Goal: Answer question/provide support: Share knowledge or assist other users

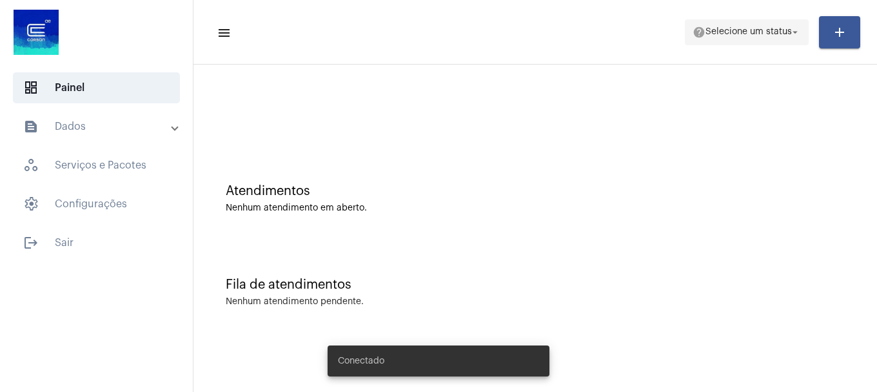
click at [693, 30] on mat-icon "help" at bounding box center [699, 32] width 13 height 13
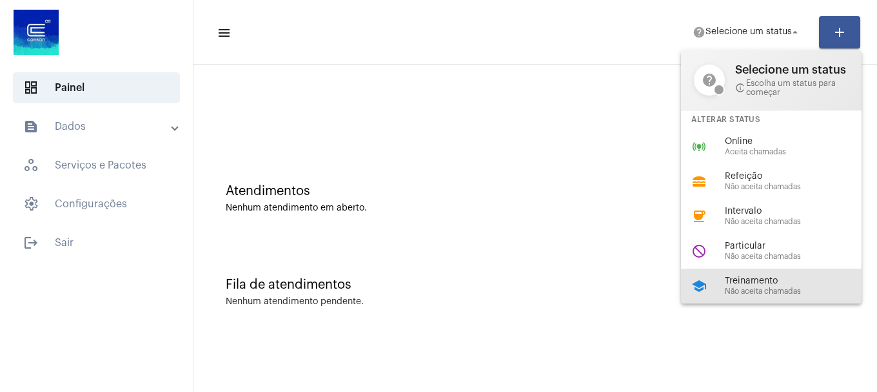
click at [719, 283] on div "school Treinamento Não aceita chamadas" at bounding box center [781, 285] width 201 height 35
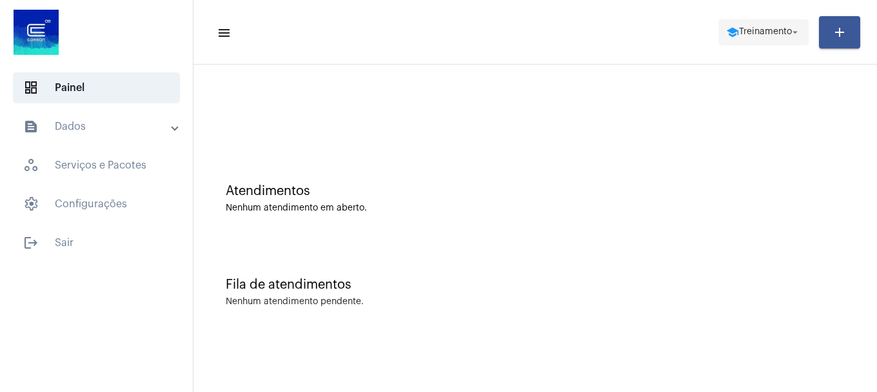
click at [726, 33] on mat-icon "school" at bounding box center [732, 32] width 13 height 13
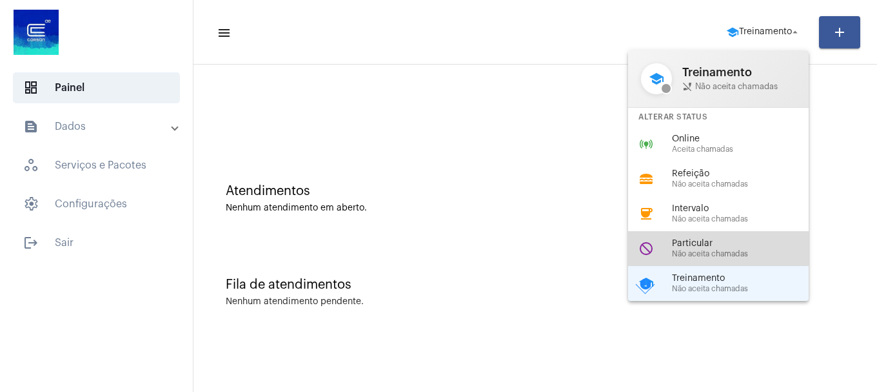
click at [713, 245] on span "Particular" at bounding box center [745, 244] width 147 height 10
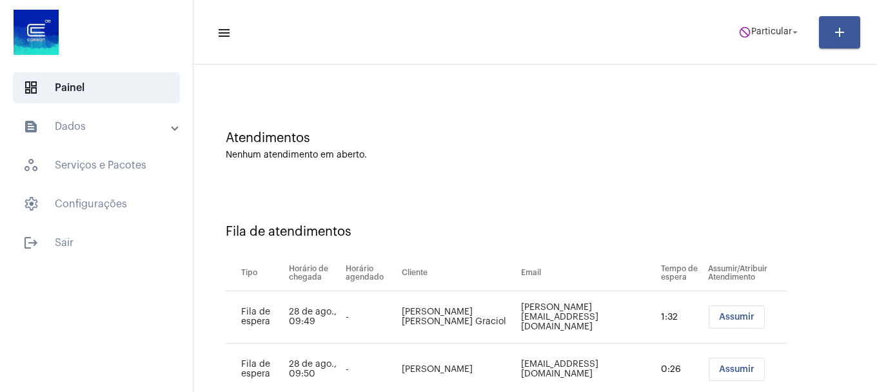
scroll to position [92, 0]
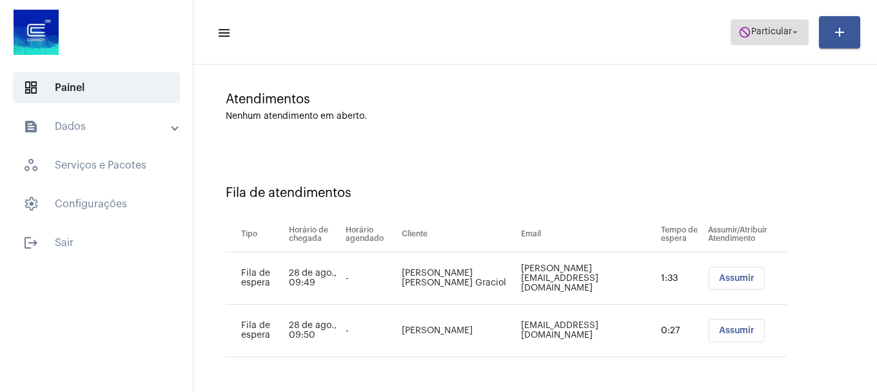
click at [769, 29] on span "Particular" at bounding box center [772, 32] width 41 height 9
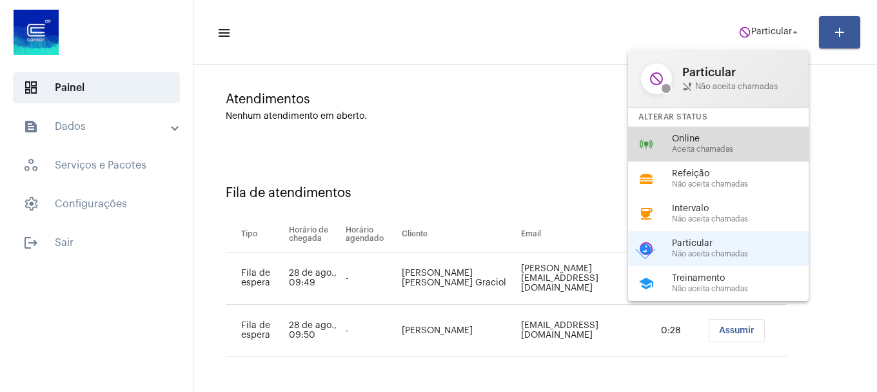
click at [718, 152] on span "Aceita chamadas" at bounding box center [745, 149] width 147 height 8
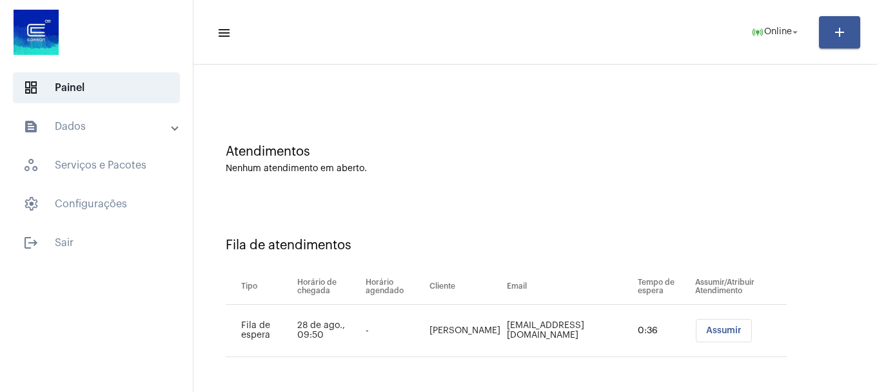
scroll to position [39, 0]
click at [701, 329] on button "Assumir" at bounding box center [724, 330] width 56 height 23
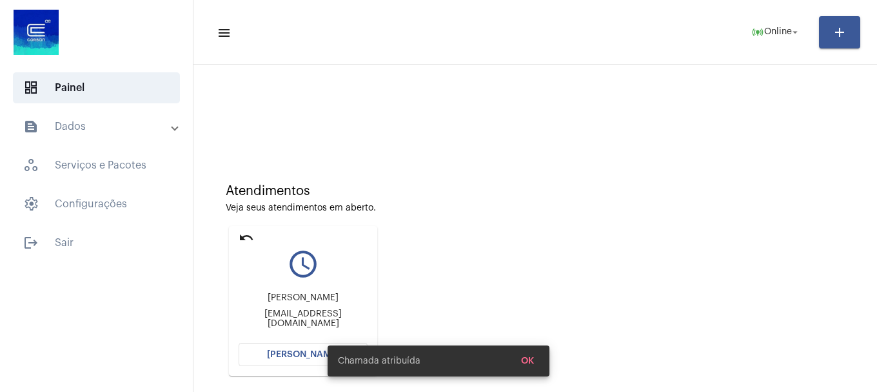
click at [254, 354] on button "[PERSON_NAME]" at bounding box center [303, 354] width 129 height 23
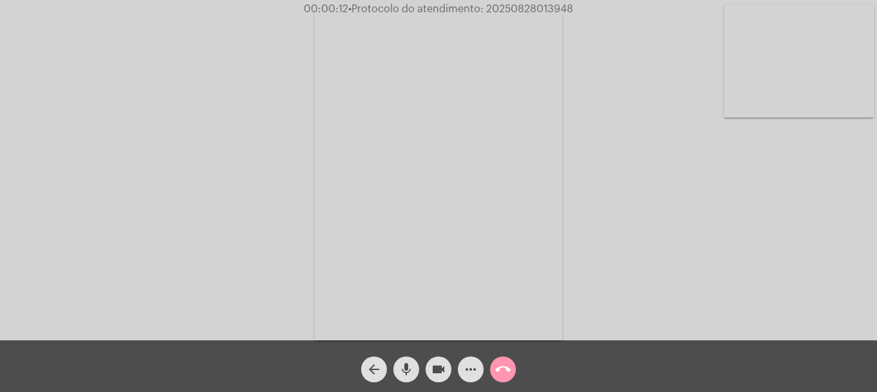
click at [788, 115] on video at bounding box center [800, 61] width 150 height 112
click at [146, 129] on video at bounding box center [171, 173] width 150 height 199
click at [754, 72] on video at bounding box center [800, 61] width 150 height 112
click at [228, 132] on video at bounding box center [171, 173] width 150 height 199
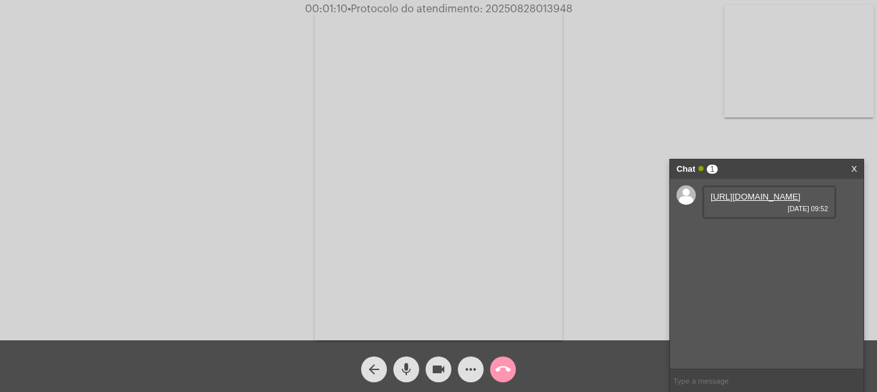
click at [776, 201] on link "https://neft-transfer-bucket.s3.amazonaws.com/temp-487ce51b-9c3f-d09d-8d01-7773…" at bounding box center [756, 197] width 90 height 10
click at [766, 238] on link "https://neft-transfer-bucket.s3.amazonaws.com/temp-cdd6df25-5f0d-c3de-2189-6e5b…" at bounding box center [756, 233] width 90 height 10
click at [442, 375] on mat-icon "videocam" at bounding box center [438, 368] width 15 height 15
click at [430, 372] on button "videocam_off" at bounding box center [439, 369] width 26 height 26
click at [473, 363] on mat-icon "more_horiz" at bounding box center [470, 368] width 15 height 15
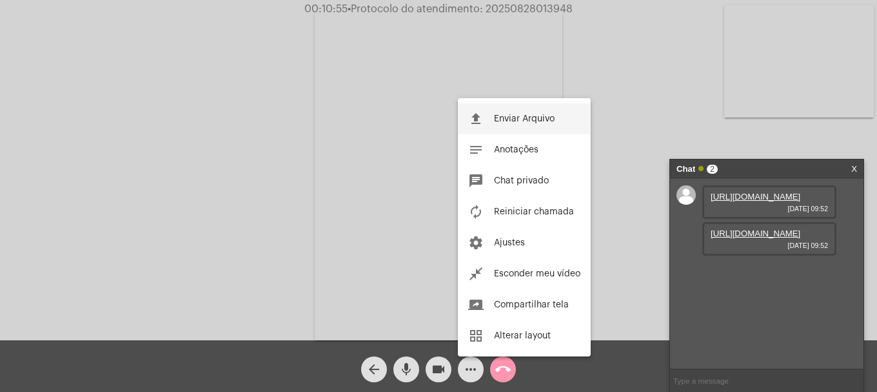
click at [544, 126] on button "file_upload Enviar Arquivo" at bounding box center [524, 118] width 133 height 31
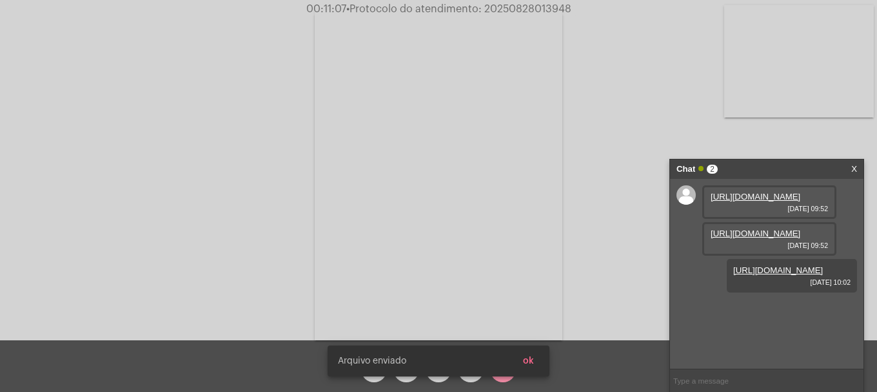
scroll to position [11, 0]
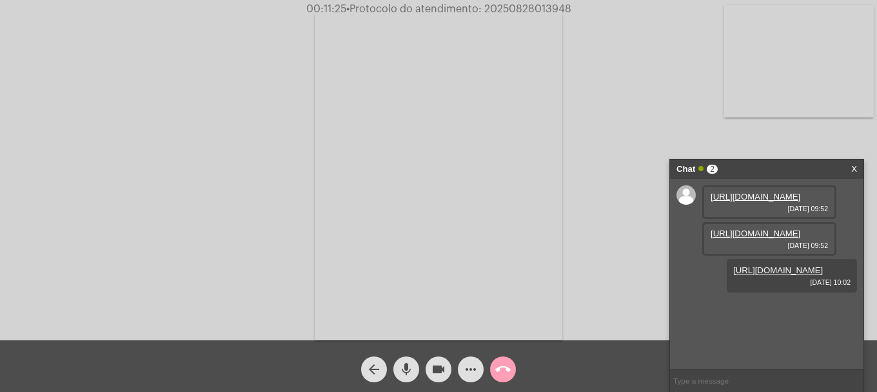
click at [497, 371] on mat-icon "call_end" at bounding box center [502, 368] width 15 height 15
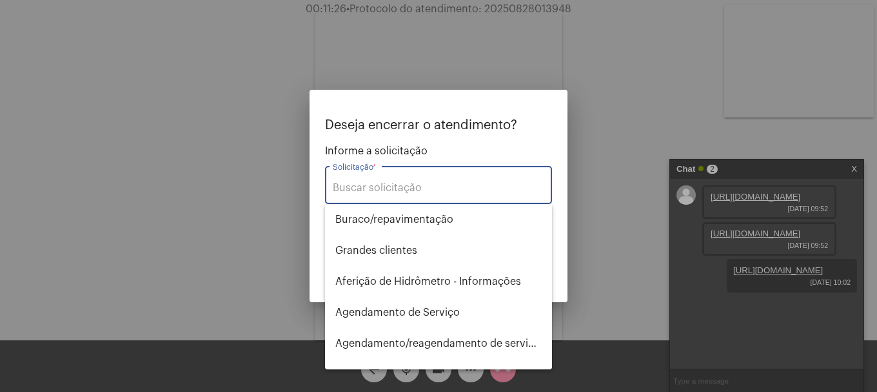
click at [674, 72] on div at bounding box center [438, 196] width 877 height 392
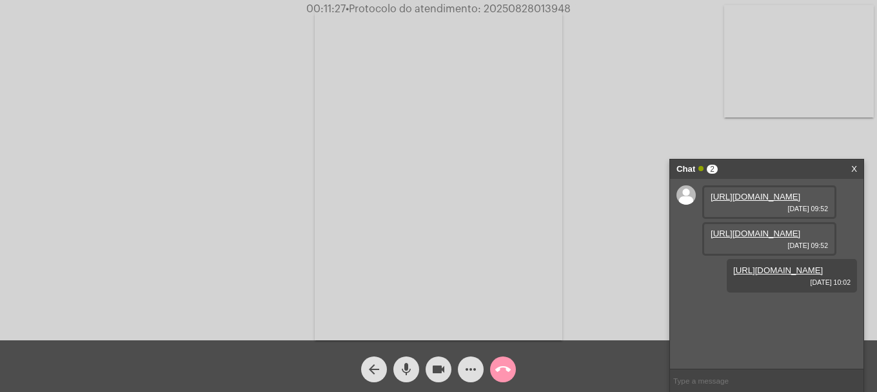
click at [526, 11] on span "• Protocolo do atendimento: 20250828013948" at bounding box center [458, 9] width 225 height 10
copy span "20250828013948"
click at [688, 375] on input "text" at bounding box center [767, 380] width 194 height 23
paste input "20250828013948"
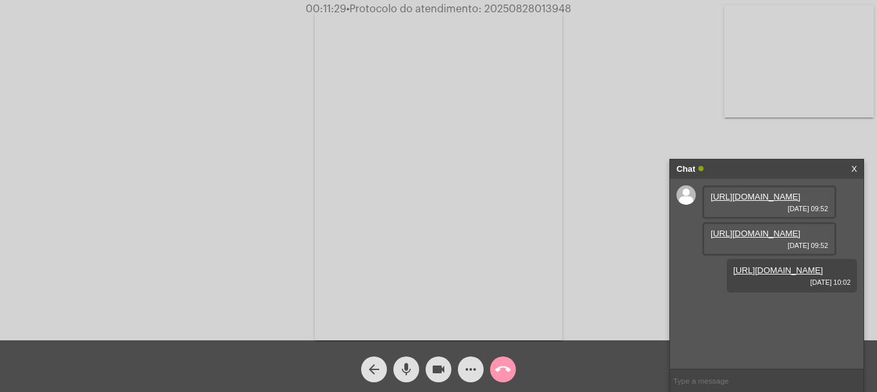
type input "20250828013948"
click at [502, 375] on mat-icon "call_end" at bounding box center [502, 368] width 15 height 15
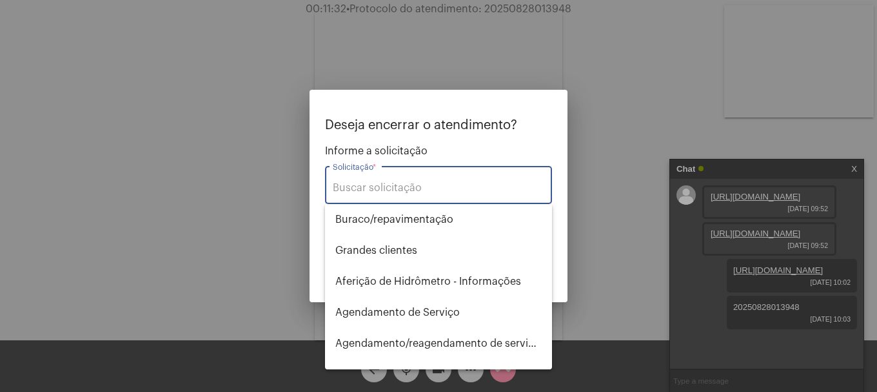
click at [439, 191] on input "Solicitação *" at bounding box center [439, 188] width 212 height 12
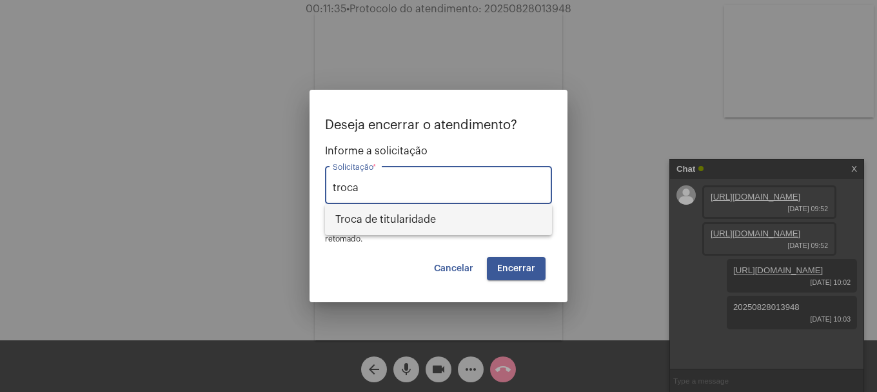
click at [448, 224] on span "Troca de titularidade" at bounding box center [438, 219] width 206 height 31
type input "Troca de titularidade"
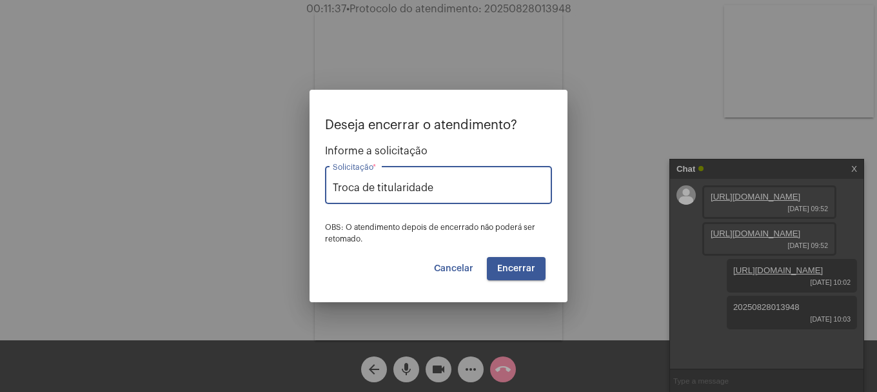
click at [542, 270] on button "Encerrar" at bounding box center [516, 268] width 59 height 23
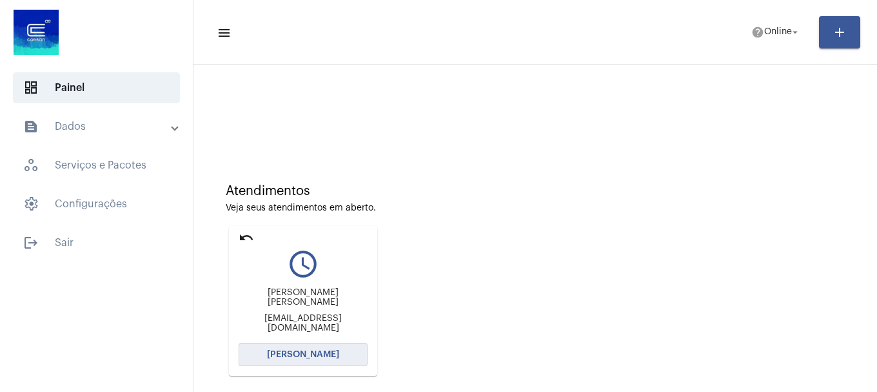
click at [301, 353] on span "[PERSON_NAME]" at bounding box center [303, 354] width 72 height 9
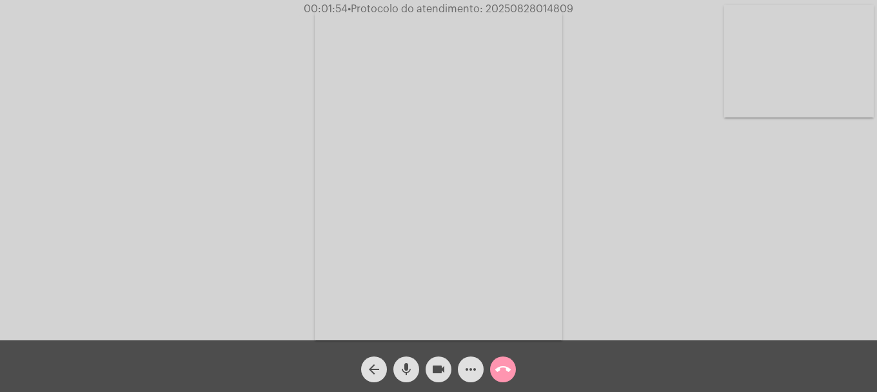
click at [407, 364] on mat-icon "mic" at bounding box center [406, 368] width 15 height 15
click at [407, 364] on mat-icon "mic_off" at bounding box center [406, 368] width 15 height 15
click at [448, 374] on button "videocam" at bounding box center [439, 369] width 26 height 26
click at [441, 373] on mat-icon "videocam_off" at bounding box center [438, 368] width 15 height 15
click at [832, 99] on video at bounding box center [800, 61] width 150 height 112
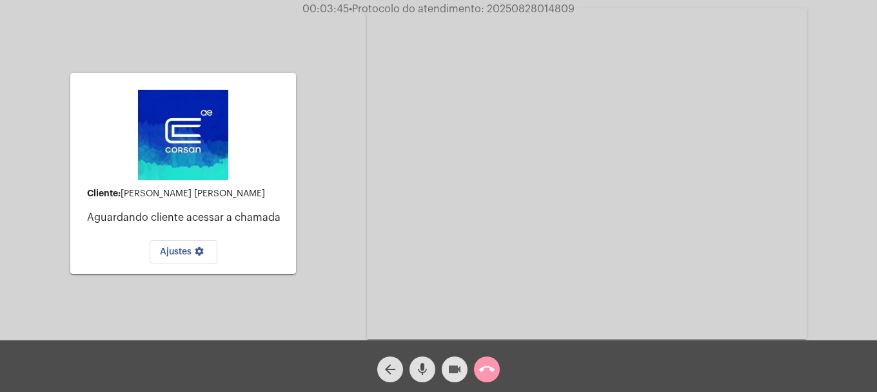
click at [455, 367] on mat-icon "videocam" at bounding box center [454, 368] width 15 height 15
click at [459, 366] on mat-icon "videocam_off" at bounding box center [454, 368] width 15 height 15
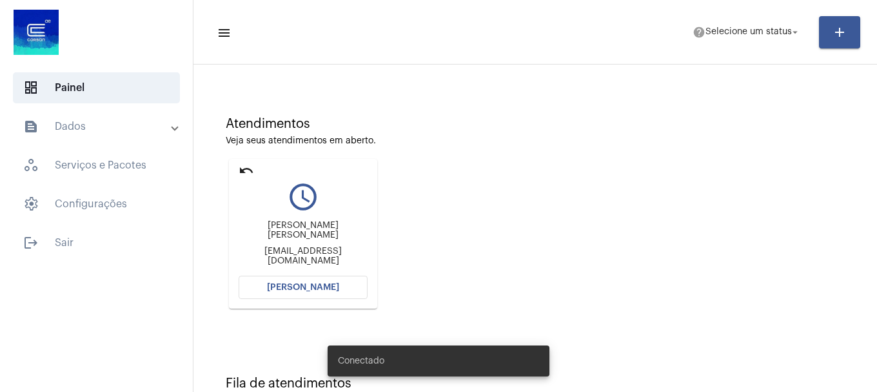
scroll to position [113, 0]
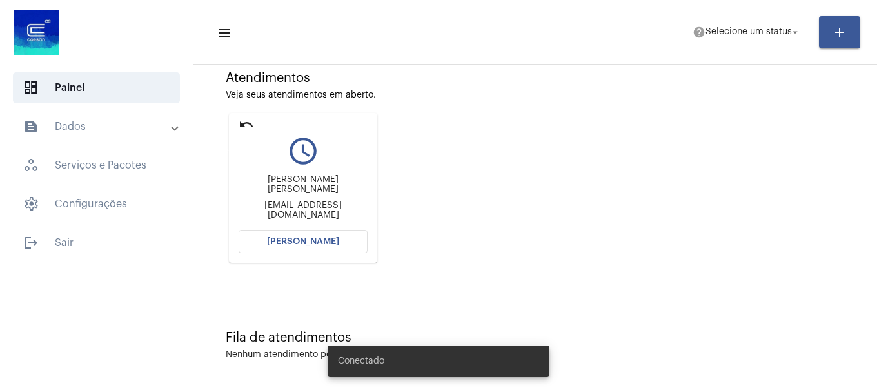
click at [249, 120] on mat-icon "undo" at bounding box center [246, 124] width 15 height 15
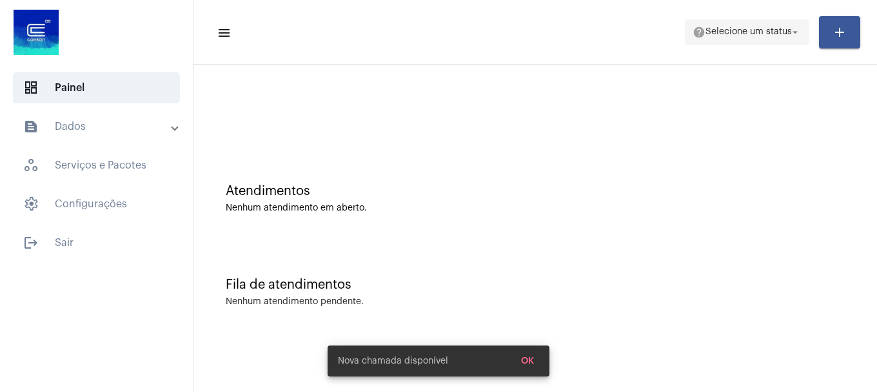
click at [739, 28] on span "Selecione um status" at bounding box center [749, 32] width 86 height 9
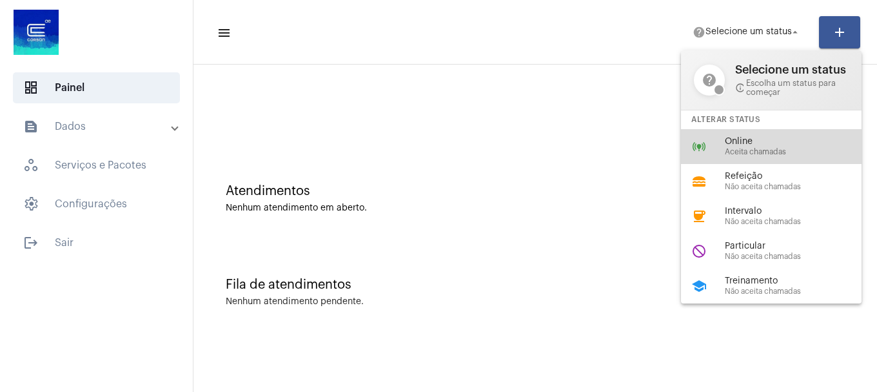
click at [744, 158] on div "online_prediction Online Aceita chamadas" at bounding box center [781, 146] width 201 height 35
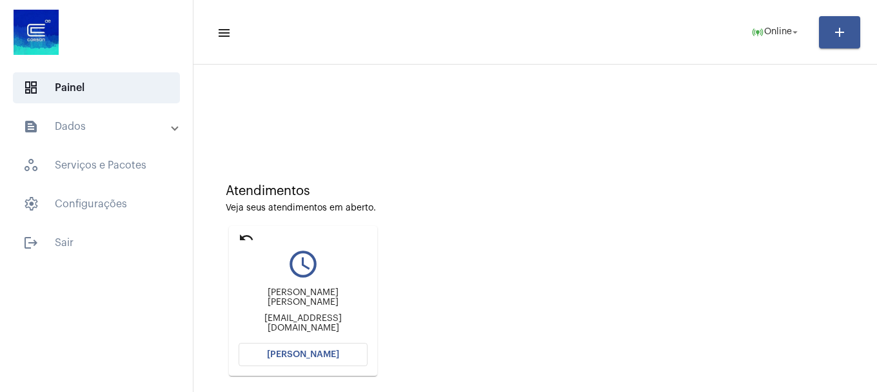
click at [343, 345] on button "[PERSON_NAME]" at bounding box center [303, 354] width 129 height 23
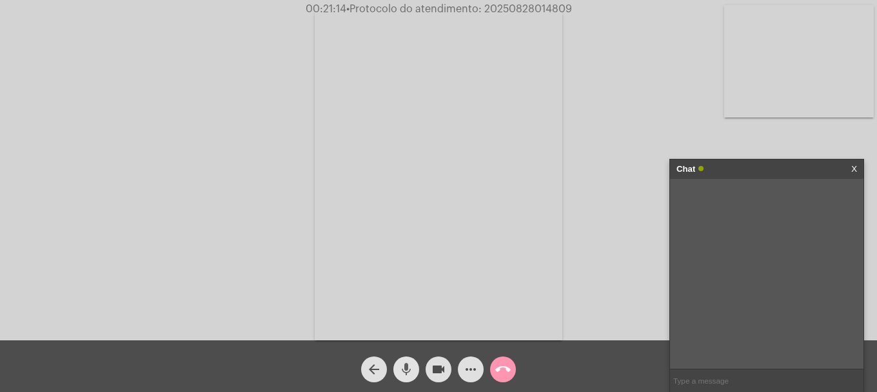
click at [403, 367] on mat-icon "mic" at bounding box center [406, 368] width 15 height 15
click at [403, 355] on div "mic_off" at bounding box center [406, 366] width 32 height 32
click at [750, 201] on link "https://neft-transfer-bucket.s3.amazonaws.com/temp-92c5284c-fc7b-88ff-47e3-70c2…" at bounding box center [756, 197] width 90 height 10
click at [682, 379] on input "text" at bounding box center [767, 380] width 194 height 23
type input "oi"
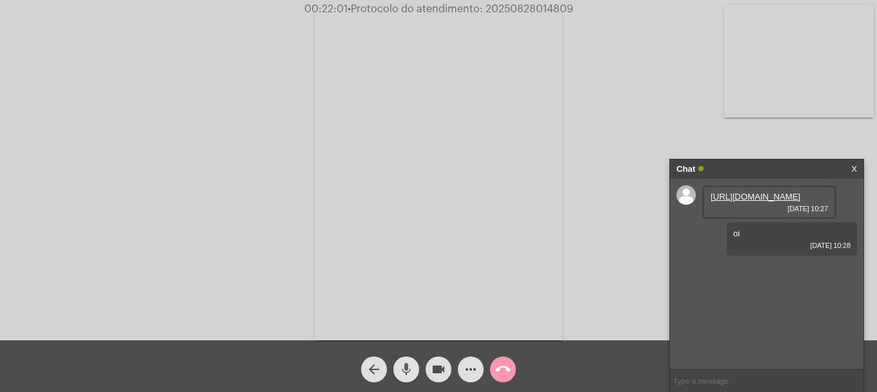
click at [408, 372] on mat-icon "mic" at bounding box center [406, 368] width 15 height 15
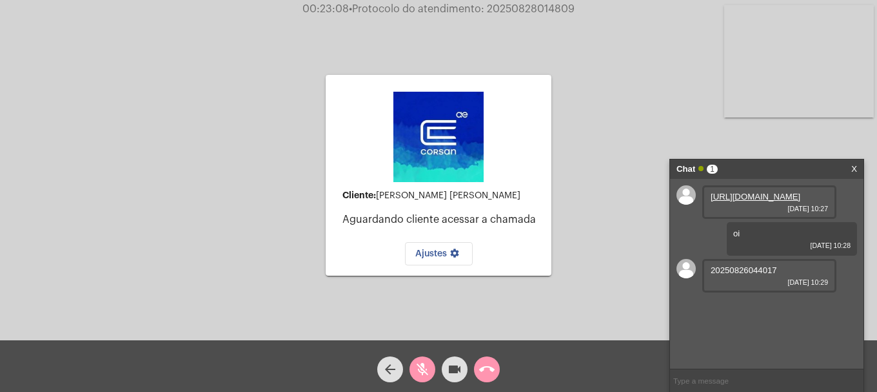
click at [425, 364] on mat-icon "mic_off" at bounding box center [422, 368] width 15 height 15
click at [733, 377] on input "text" at bounding box center [767, 380] width 194 height 23
click at [706, 375] on input "text" at bounding box center [767, 380] width 194 height 23
type input "n"
type input "não seria esse"
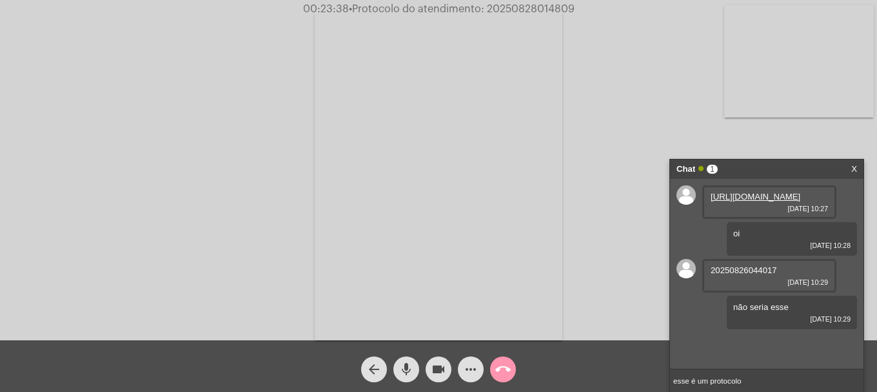
type input "esse é um protocolo"
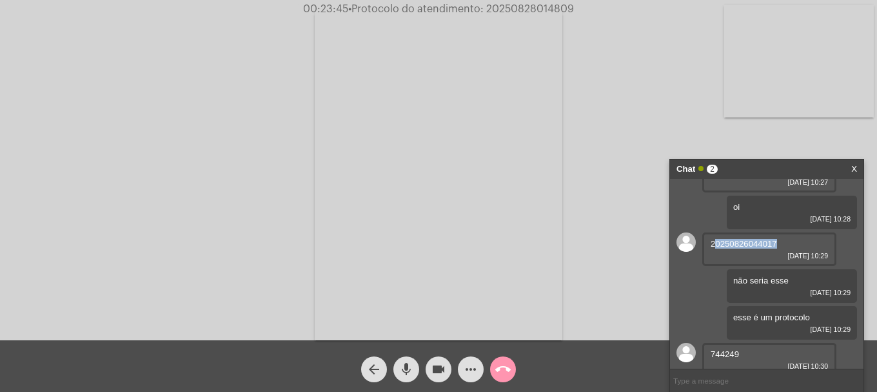
drag, startPoint x: 725, startPoint y: 274, endPoint x: 779, endPoint y: 270, distance: 54.3
click at [779, 266] on div "20250826044017 28/08/2025 10:29" at bounding box center [770, 249] width 134 height 34
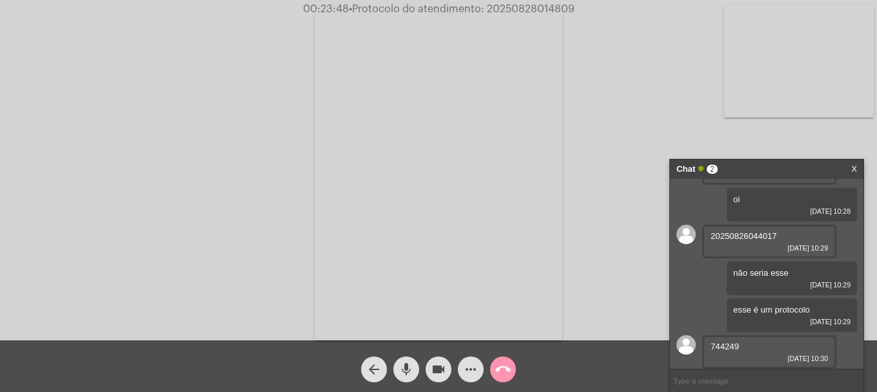
click at [721, 342] on span "744249" at bounding box center [725, 346] width 28 height 10
copy span "744249"
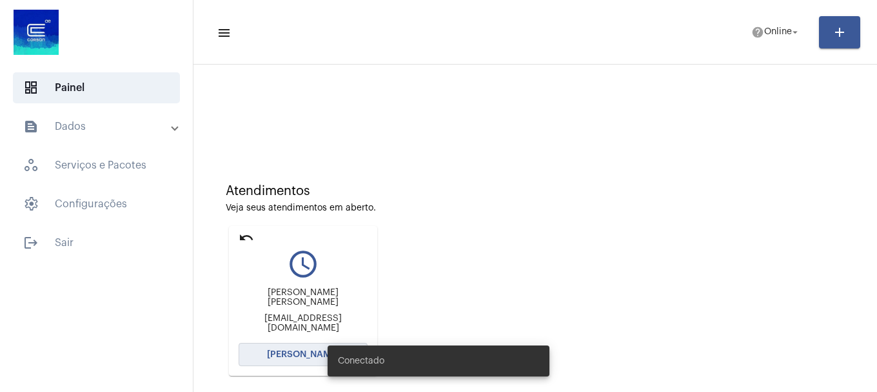
click at [311, 347] on button "[PERSON_NAME]" at bounding box center [303, 354] width 129 height 23
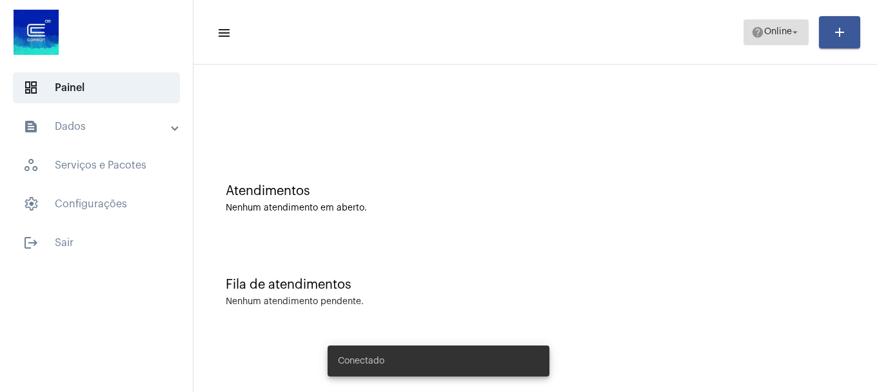
click at [766, 43] on span "help Online arrow_drop_down" at bounding box center [777, 31] width 50 height 23
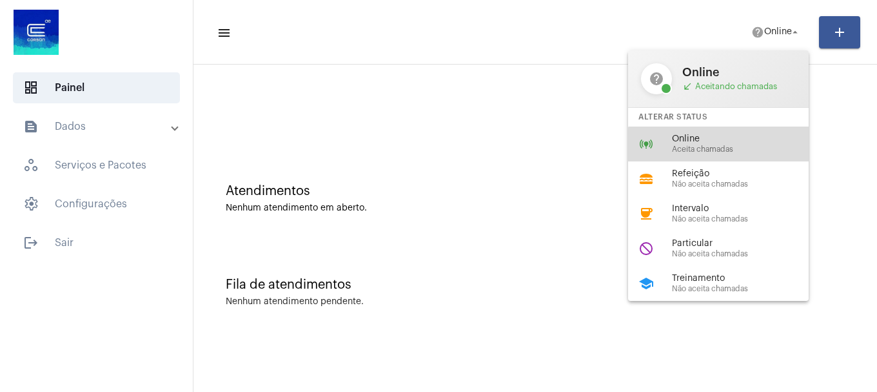
click at [729, 155] on div "online_prediction Online Aceita chamadas" at bounding box center [728, 143] width 201 height 35
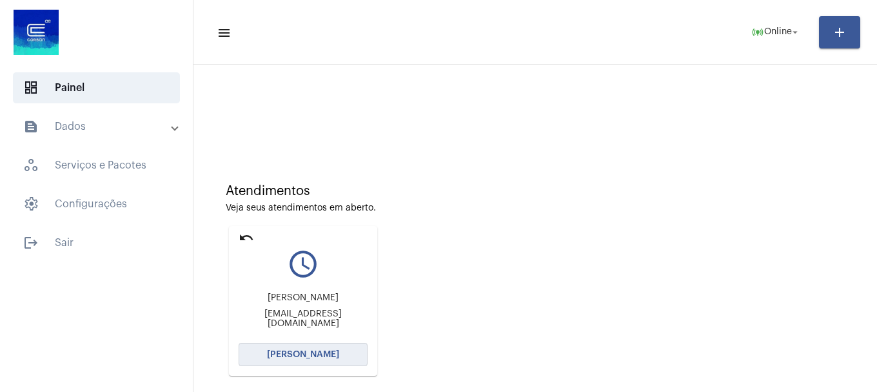
click at [345, 352] on button "[PERSON_NAME]" at bounding box center [303, 354] width 129 height 23
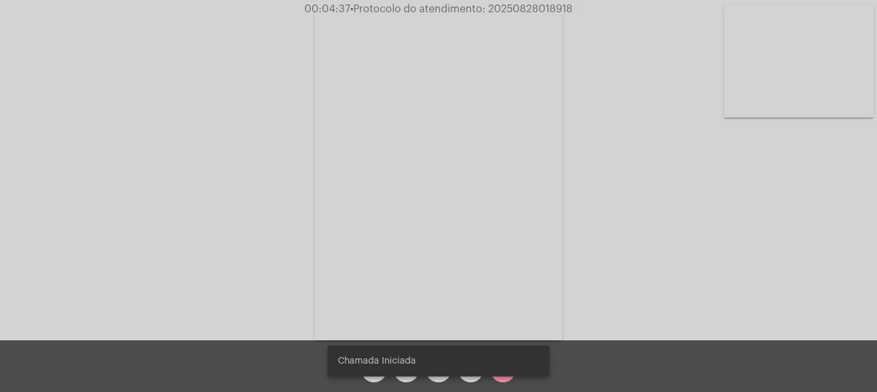
click at [593, 378] on div "arrow_back mic videocam more_horiz call_end" at bounding box center [438, 366] width 877 height 52
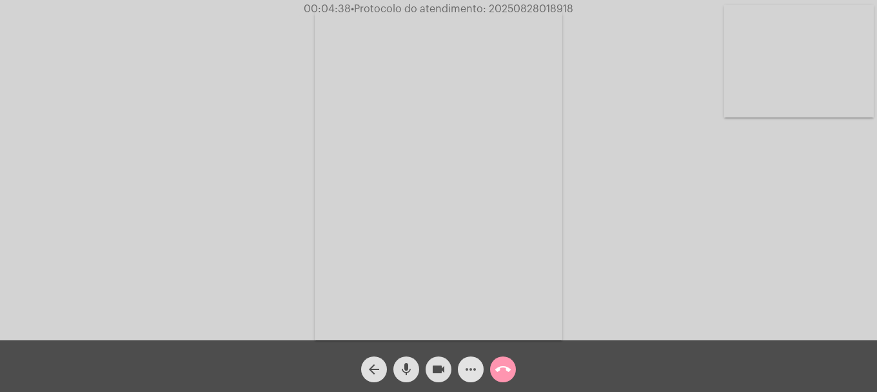
drag, startPoint x: 474, startPoint y: 368, endPoint x: 474, endPoint y: 357, distance: 10.3
click at [474, 367] on mat-icon "more_horiz" at bounding box center [470, 368] width 15 height 15
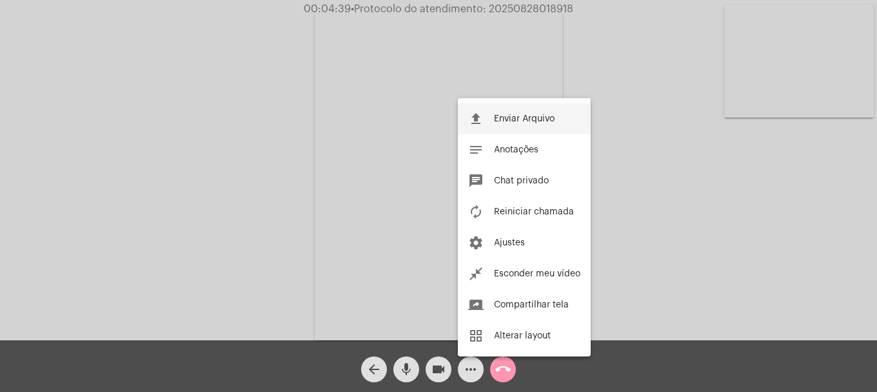
click at [517, 120] on span "Enviar Arquivo" at bounding box center [524, 118] width 61 height 9
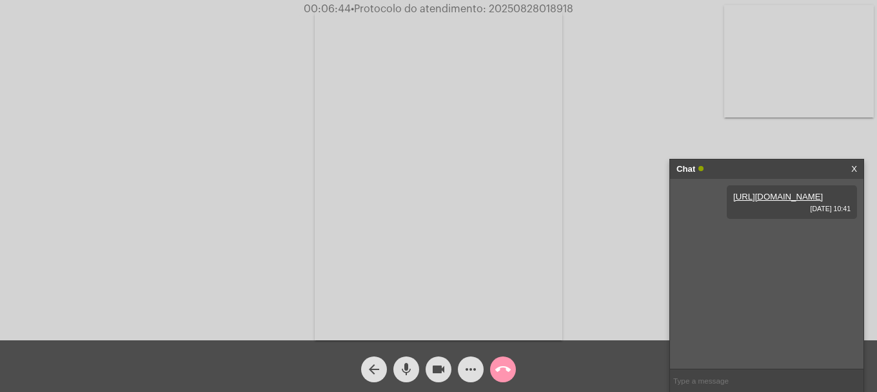
click at [555, 9] on span "• Protocolo do atendimento: 20250828018918" at bounding box center [462, 9] width 223 height 10
copy span "20250828018918"
click at [732, 377] on input "text" at bounding box center [767, 380] width 194 height 23
paste input "20250828018918"
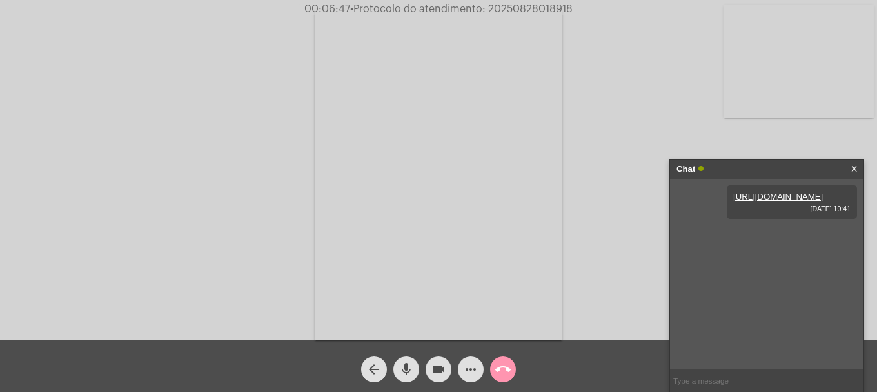
type input "20250828018918"
click at [514, 368] on button "call_end" at bounding box center [503, 369] width 26 height 26
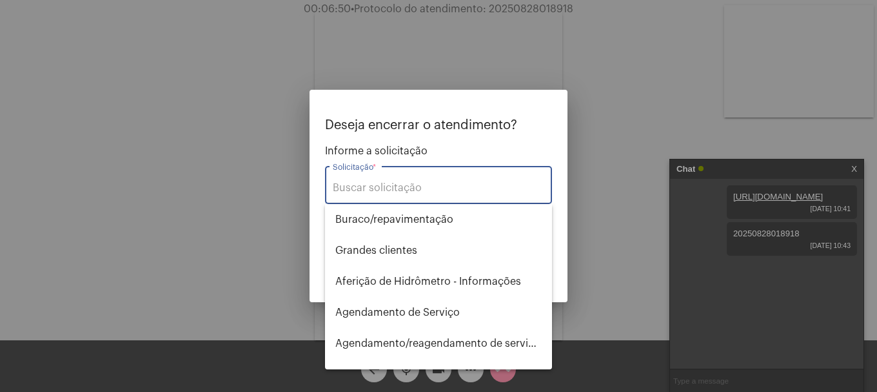
click at [400, 188] on input "Solicitação *" at bounding box center [439, 188] width 212 height 12
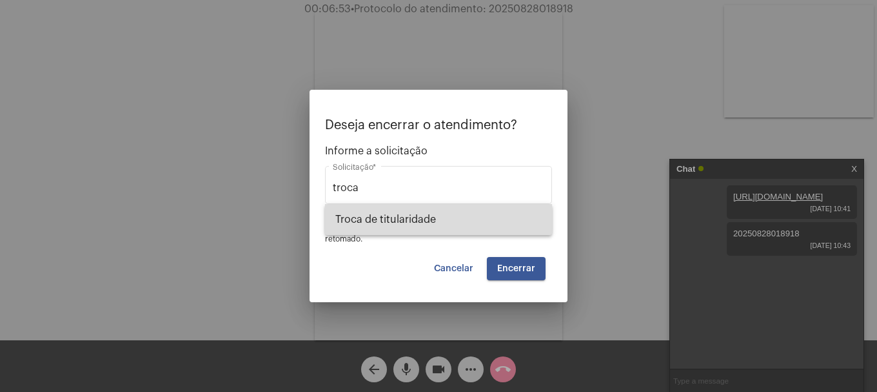
click at [418, 210] on span "Troca de titularidade" at bounding box center [438, 219] width 206 height 31
type input "Troca de titularidade"
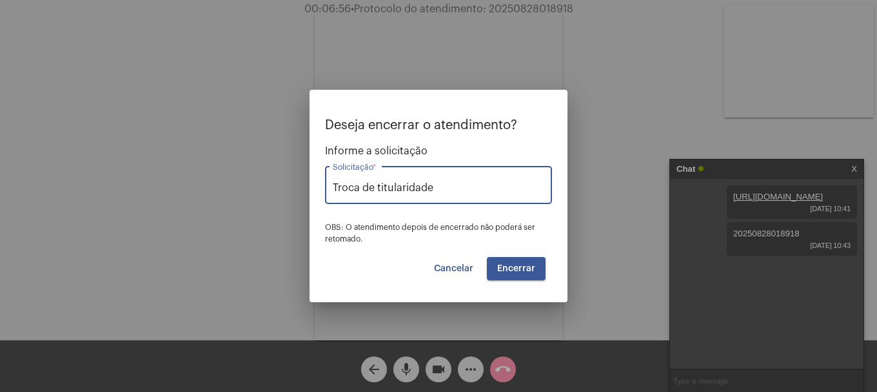
click at [501, 269] on span "Encerrar" at bounding box center [516, 268] width 38 height 9
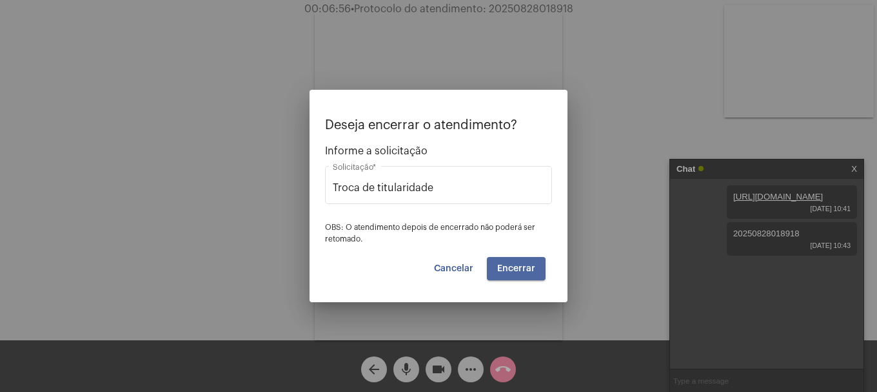
click at [501, 269] on span "Encerrar" at bounding box center [516, 268] width 38 height 9
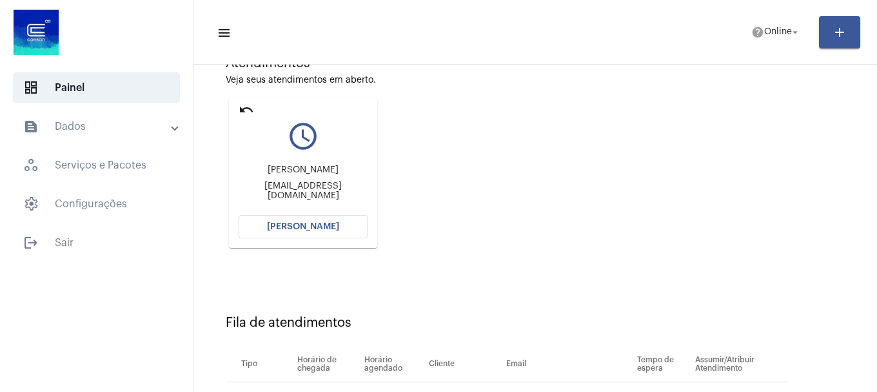
scroll to position [12, 0]
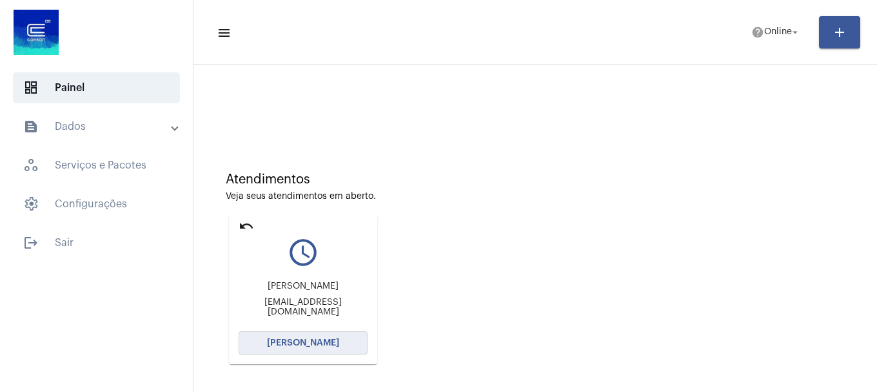
click at [330, 345] on span "[PERSON_NAME]" at bounding box center [303, 342] width 72 height 9
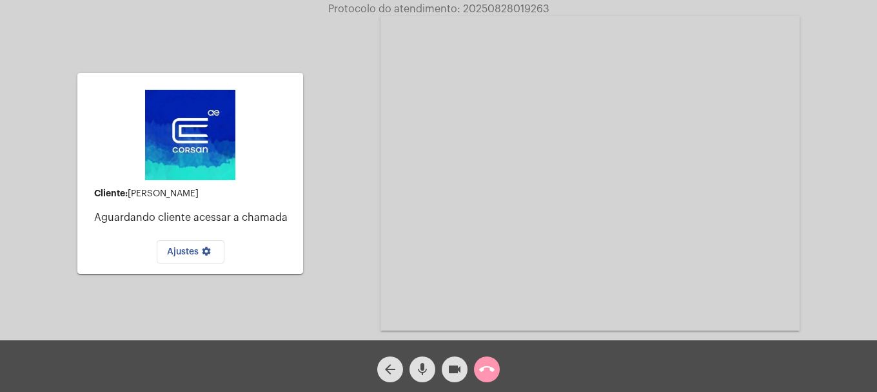
click at [341, 99] on div "Cliente: [PERSON_NAME] Aguardando cliente acessar a chamada Ajustes settings Ac…" at bounding box center [438, 172] width 875 height 340
click at [496, 373] on button "call_end" at bounding box center [487, 369] width 26 height 26
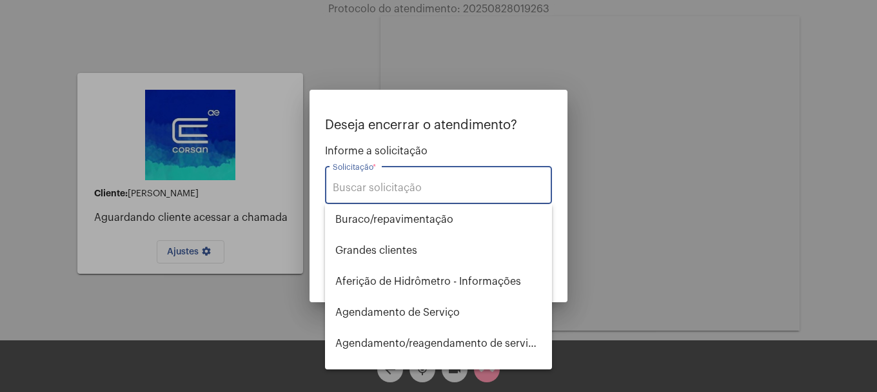
click at [379, 186] on input "Solicitação *" at bounding box center [439, 188] width 212 height 12
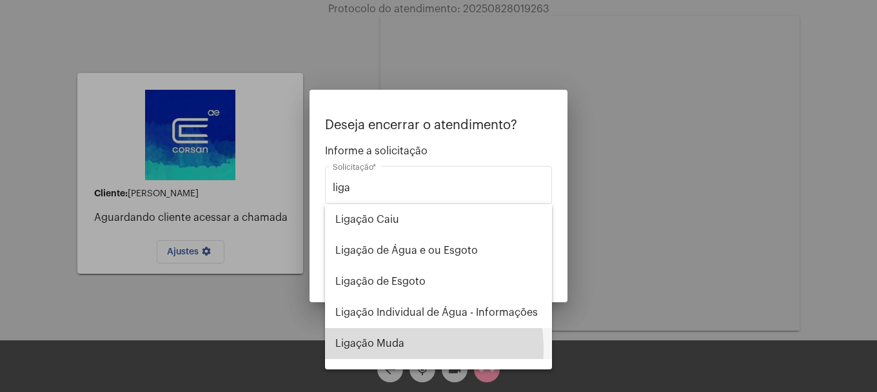
click at [389, 348] on span "Ligação Muda" at bounding box center [438, 343] width 206 height 31
type input "Ligação Muda"
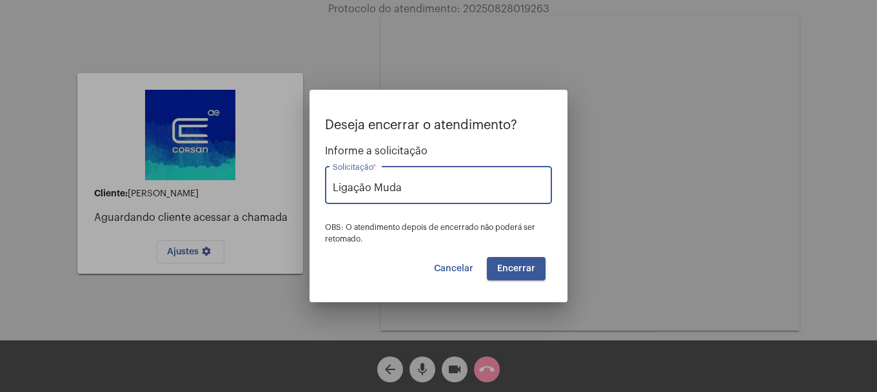
click at [503, 262] on button "Encerrar" at bounding box center [516, 268] width 59 height 23
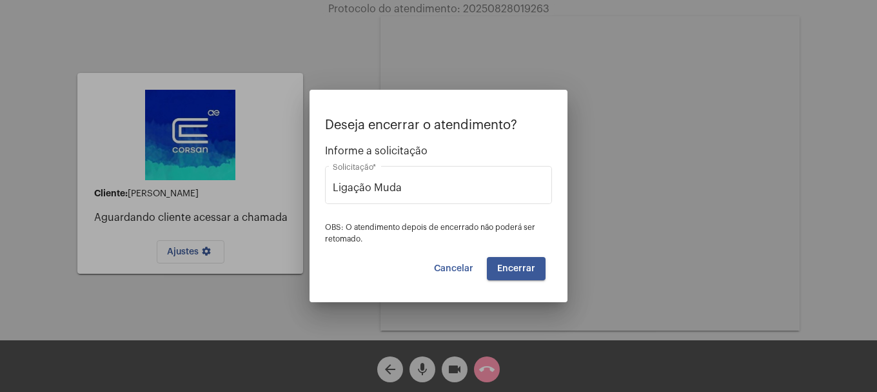
click at [503, 262] on button "Encerrar" at bounding box center [516, 268] width 59 height 23
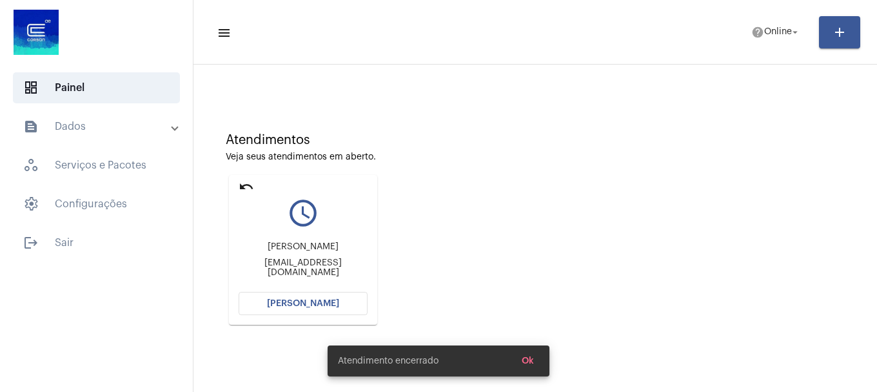
scroll to position [113, 0]
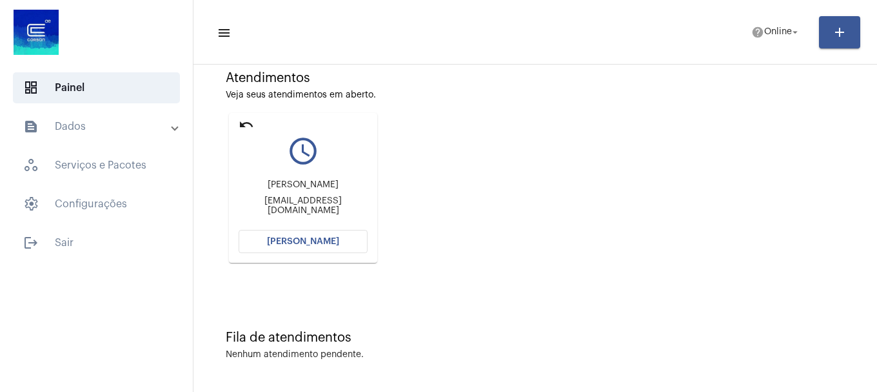
click at [290, 243] on span "[PERSON_NAME]" at bounding box center [303, 241] width 72 height 9
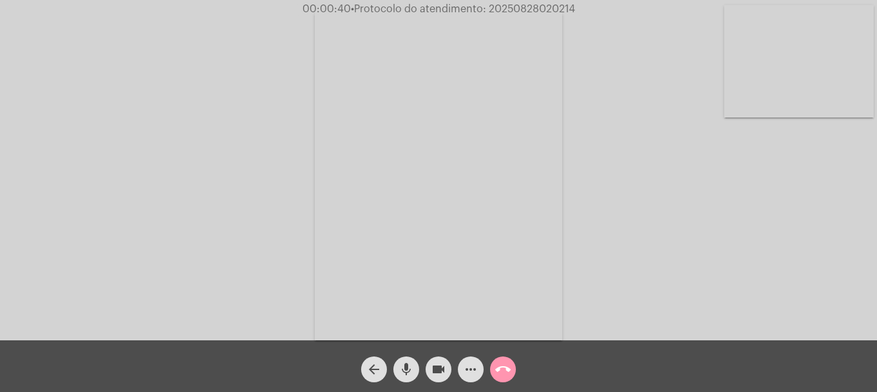
click at [857, 43] on video at bounding box center [800, 61] width 150 height 112
click at [174, 226] on video at bounding box center [171, 173] width 150 height 199
click at [514, 7] on span "• Protocolo do atendimento: 20250828020214" at bounding box center [462, 9] width 225 height 10
drag, startPoint x: 514, startPoint y: 7, endPoint x: 500, endPoint y: 117, distance: 110.5
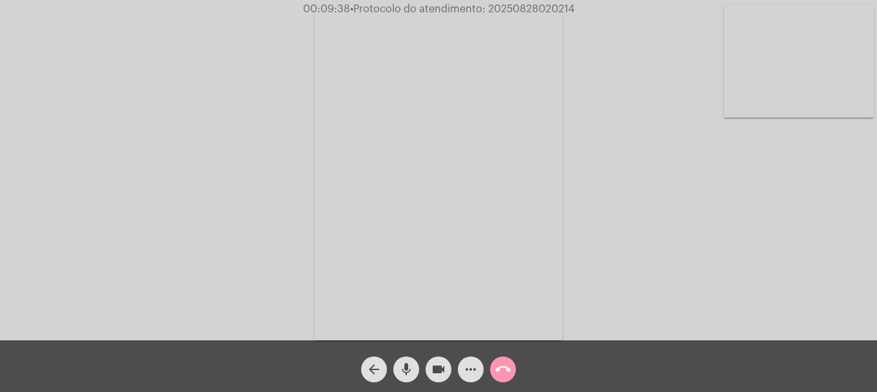
click at [450, 165] on video at bounding box center [439, 175] width 248 height 330
drag, startPoint x: 535, startPoint y: 4, endPoint x: 503, endPoint y: 11, distance: 33.0
click at [503, 11] on span "• Protocolo do atendimento: 20250828020214" at bounding box center [462, 9] width 225 height 10
copy span "20250828020214"
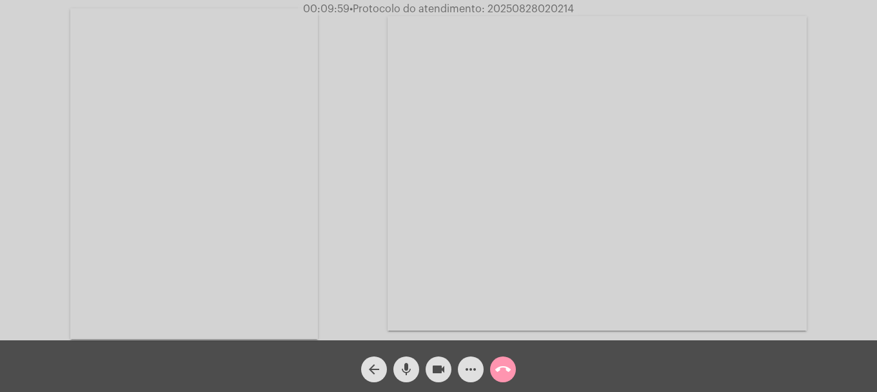
click at [482, 372] on button "more_horiz" at bounding box center [471, 369] width 26 height 26
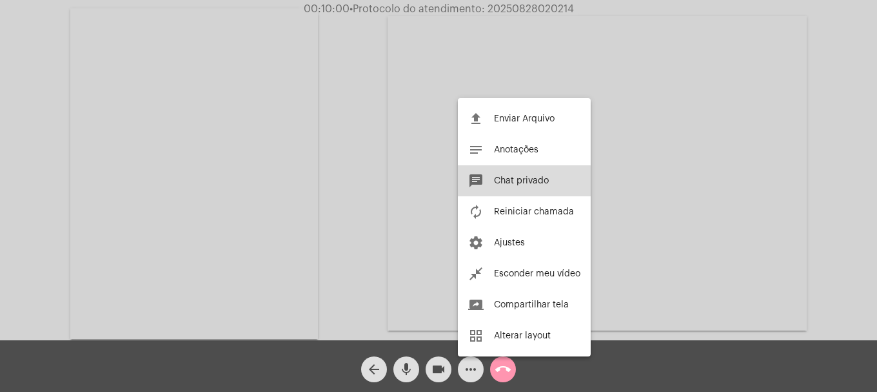
click at [524, 188] on button "chat Chat privado" at bounding box center [524, 180] width 133 height 31
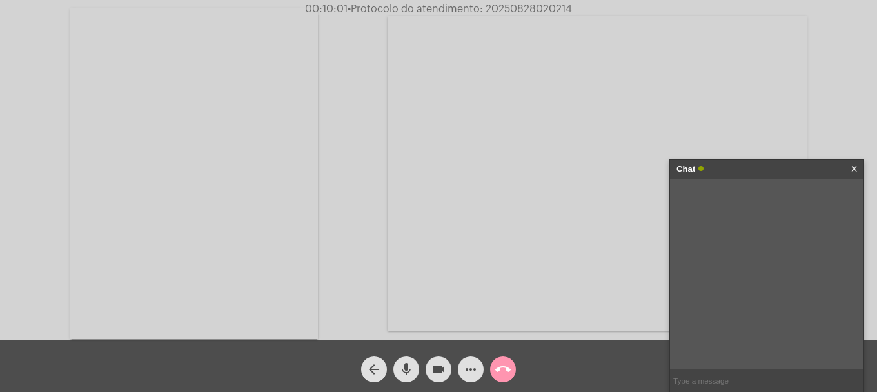
click at [725, 383] on input "text" at bounding box center [767, 380] width 194 height 23
paste input "20250828020214"
type input "20250828020214"
click at [504, 374] on mat-icon "call_end" at bounding box center [502, 368] width 15 height 15
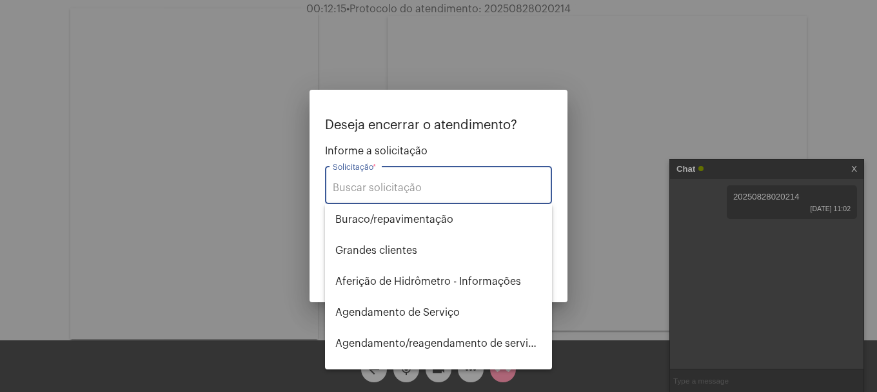
click at [423, 187] on input "Solicitação *" at bounding box center [439, 188] width 212 height 12
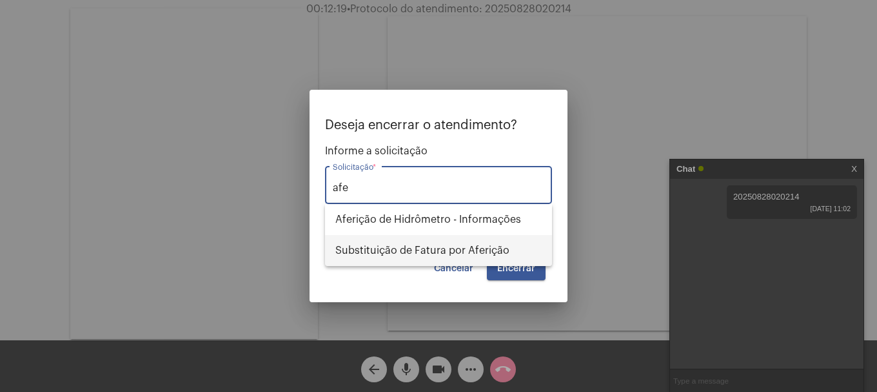
click at [411, 245] on span "Substituição de Fatura por Aferição" at bounding box center [438, 250] width 206 height 31
type input "Substituição de Fatura por Aferição"
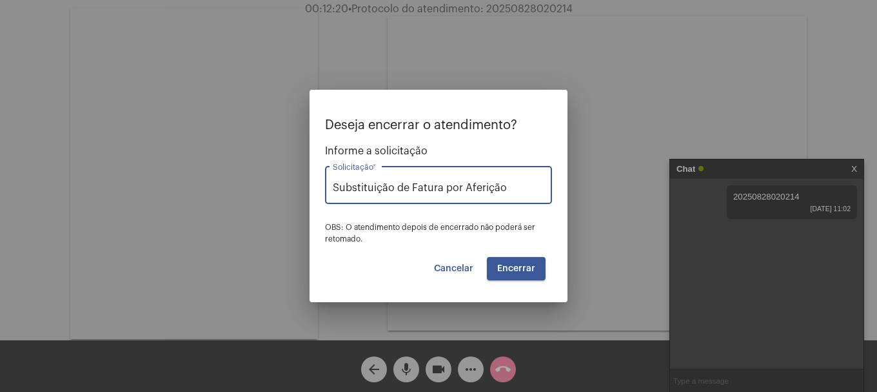
click at [509, 268] on span "Encerrar" at bounding box center [516, 268] width 38 height 9
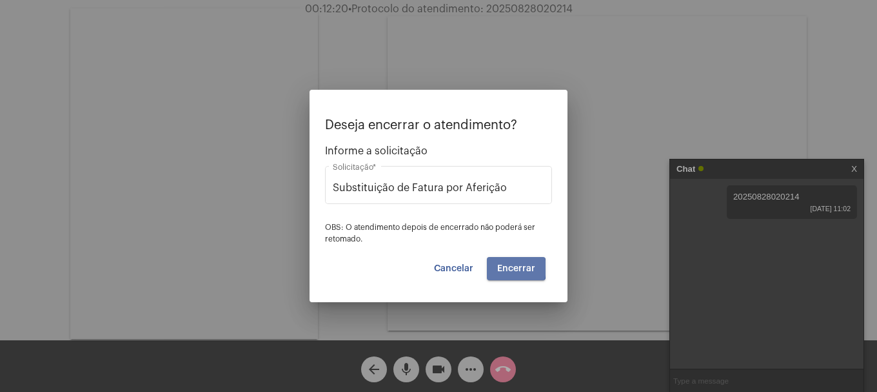
click at [509, 268] on span "Encerrar" at bounding box center [516, 268] width 38 height 9
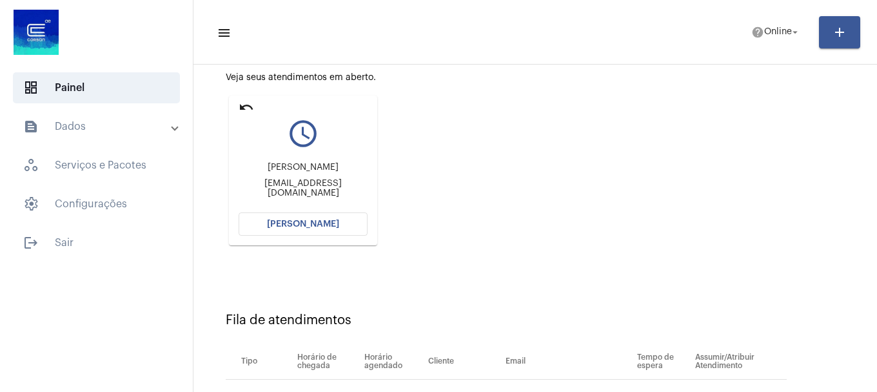
scroll to position [12, 0]
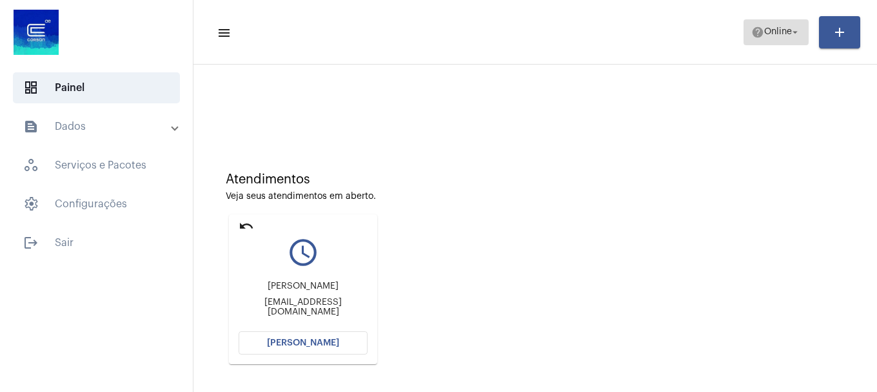
click at [763, 37] on span "help Online arrow_drop_down" at bounding box center [777, 31] width 50 height 23
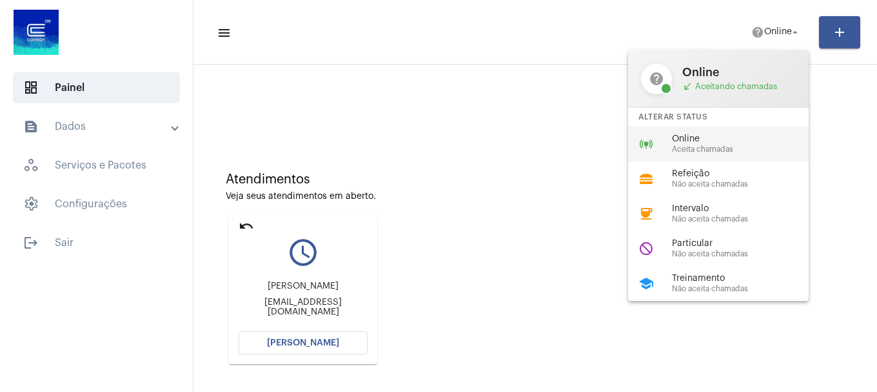
click at [734, 139] on span "Online" at bounding box center [745, 139] width 147 height 10
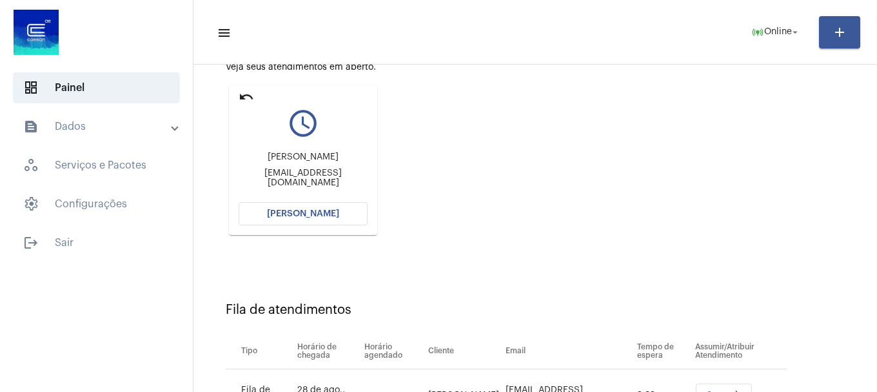
scroll to position [205, 0]
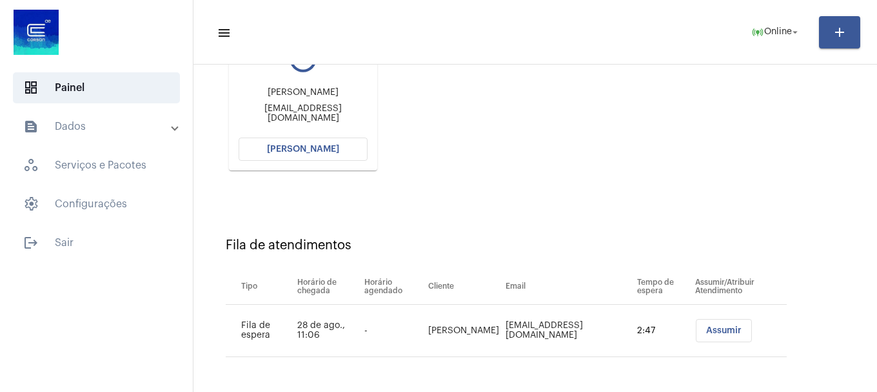
click at [318, 161] on mat-card "undo query_builder [PERSON_NAME] [PERSON_NAME][EMAIL_ADDRESS][DOMAIN_NAME] [PER…" at bounding box center [303, 96] width 148 height 150
click at [319, 157] on button "[PERSON_NAME]" at bounding box center [303, 148] width 129 height 23
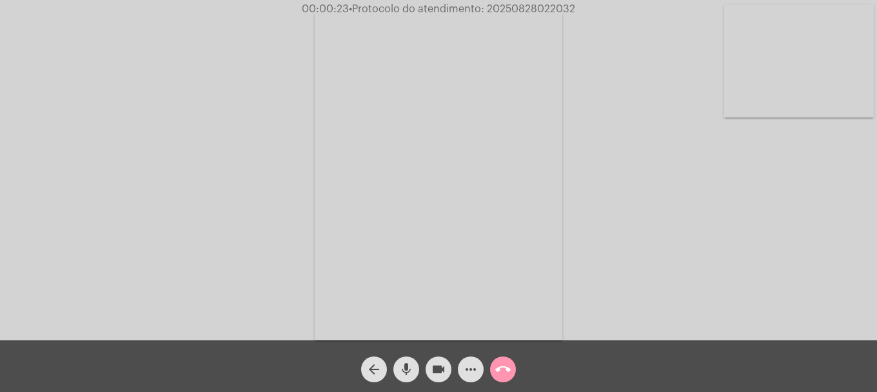
click at [812, 39] on video at bounding box center [800, 61] width 150 height 112
click at [537, 4] on span "• Protocolo do atendimento: 20250828022032" at bounding box center [459, 9] width 226 height 10
copy span "20250828022032"
click at [468, 374] on mat-icon "more_horiz" at bounding box center [470, 368] width 15 height 15
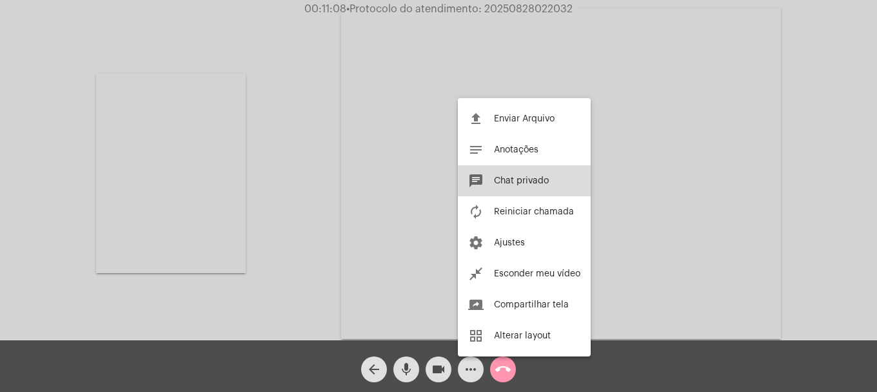
click at [529, 183] on span "Chat privado" at bounding box center [521, 180] width 55 height 9
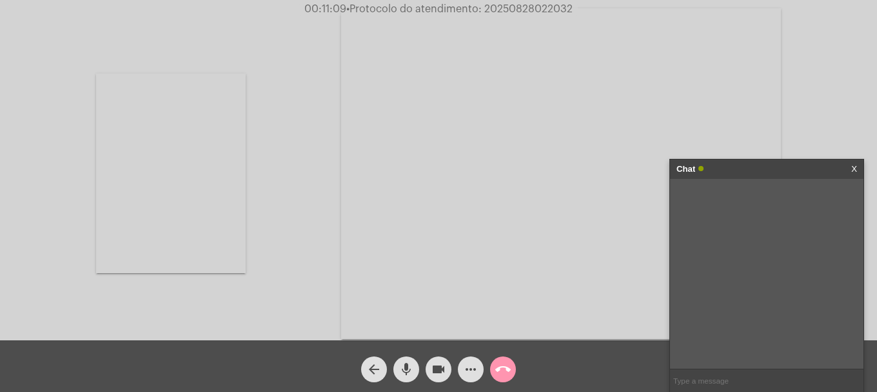
click at [695, 374] on input "text" at bounding box center [767, 380] width 194 height 23
paste input "20250828022032"
type input "20250828022032"
click at [499, 374] on mat-icon "call_end" at bounding box center [502, 368] width 15 height 15
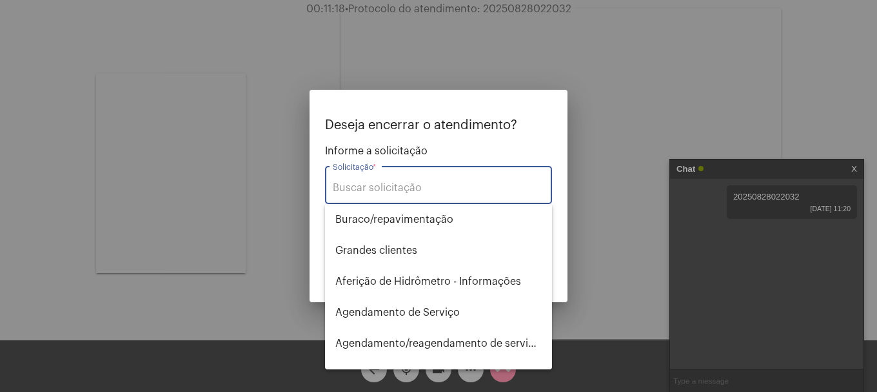
click at [479, 185] on input "Solicitação *" at bounding box center [439, 188] width 212 height 12
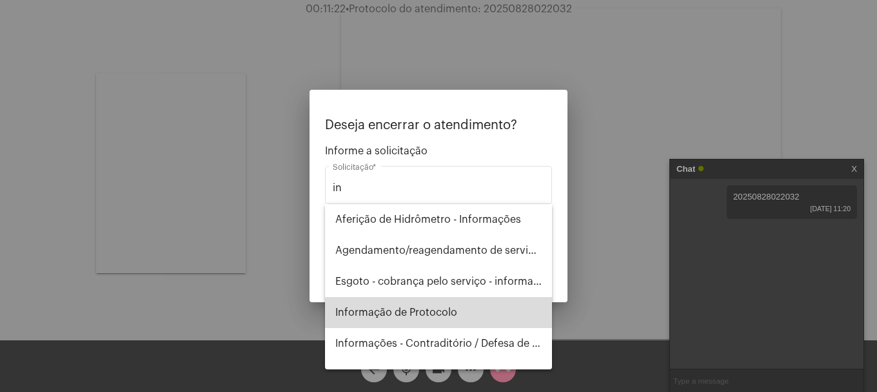
click at [474, 323] on span "Informação de Protocolo" at bounding box center [438, 312] width 206 height 31
type input "Informação de Protocolo"
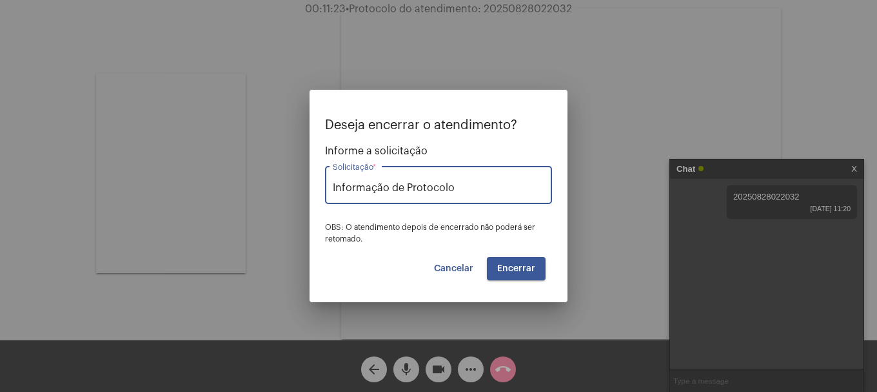
click at [523, 274] on button "Encerrar" at bounding box center [516, 268] width 59 height 23
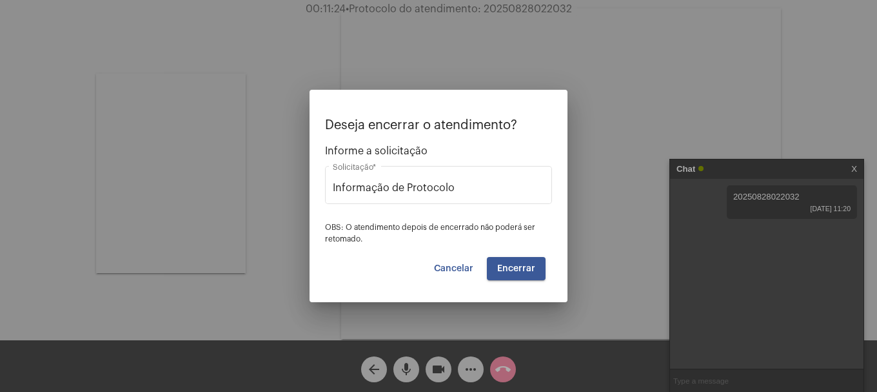
click at [523, 274] on button "Encerrar" at bounding box center [516, 268] width 59 height 23
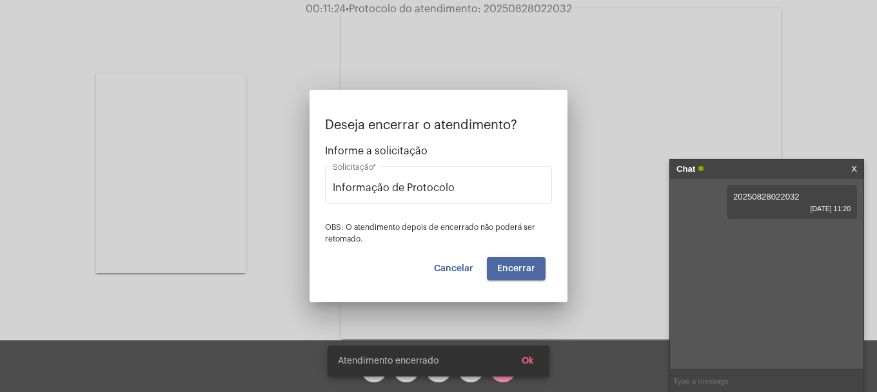
click at [523, 274] on video at bounding box center [561, 173] width 440 height 330
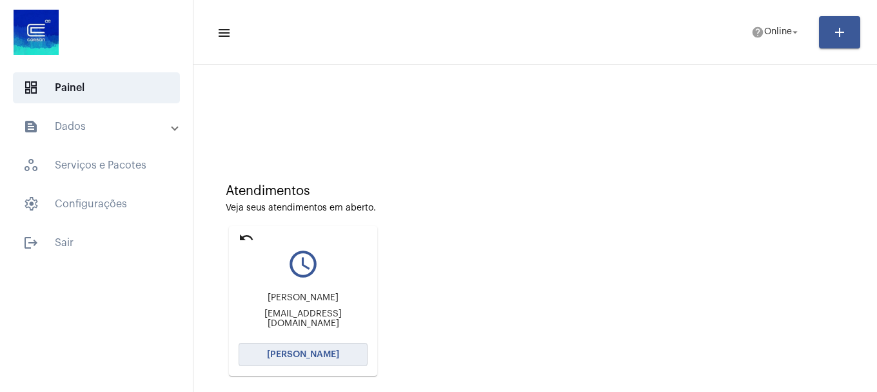
click at [305, 351] on span "[PERSON_NAME]" at bounding box center [303, 354] width 72 height 9
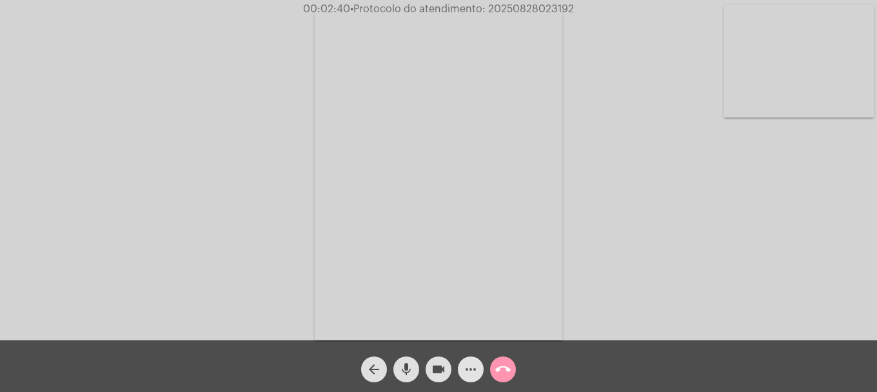
click at [474, 364] on mat-icon "more_horiz" at bounding box center [470, 368] width 15 height 15
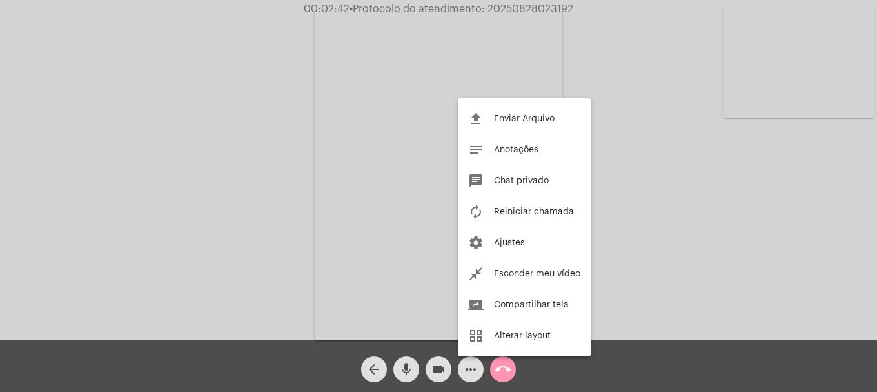
click at [85, 47] on div at bounding box center [438, 196] width 877 height 392
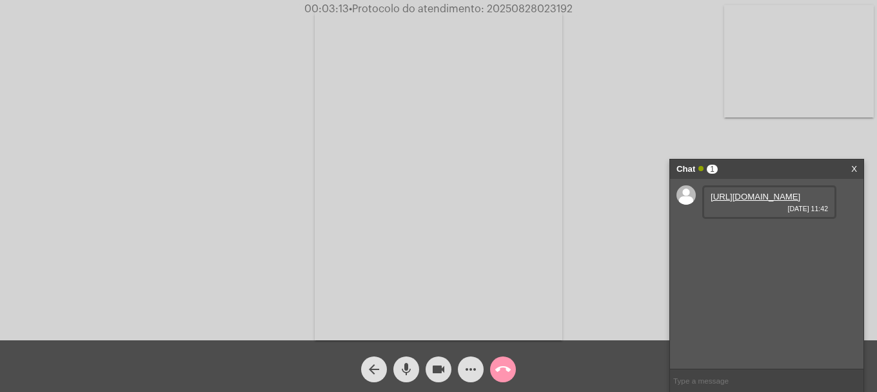
click at [758, 201] on link "[URL][DOMAIN_NAME]" at bounding box center [756, 197] width 90 height 10
click at [766, 248] on link "[URL][DOMAIN_NAME][DOMAIN_NAME]" at bounding box center [756, 237] width 90 height 19
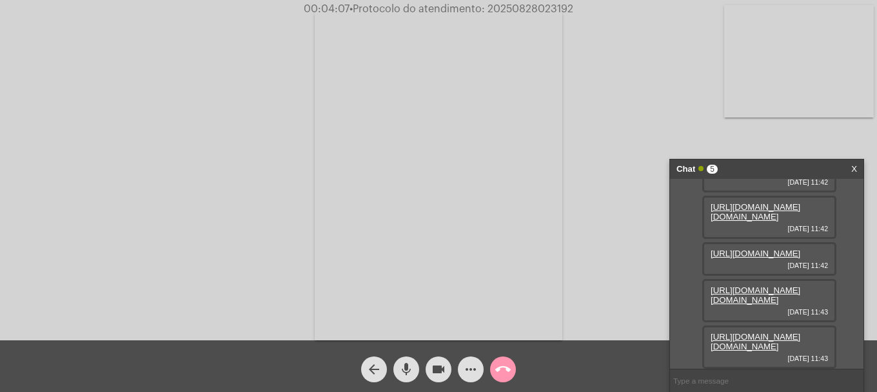
scroll to position [129, 0]
click at [763, 248] on link "[URL][DOMAIN_NAME]" at bounding box center [756, 253] width 90 height 10
click at [765, 344] on link "[URL][DOMAIN_NAME][DOMAIN_NAME]" at bounding box center [756, 341] width 90 height 19
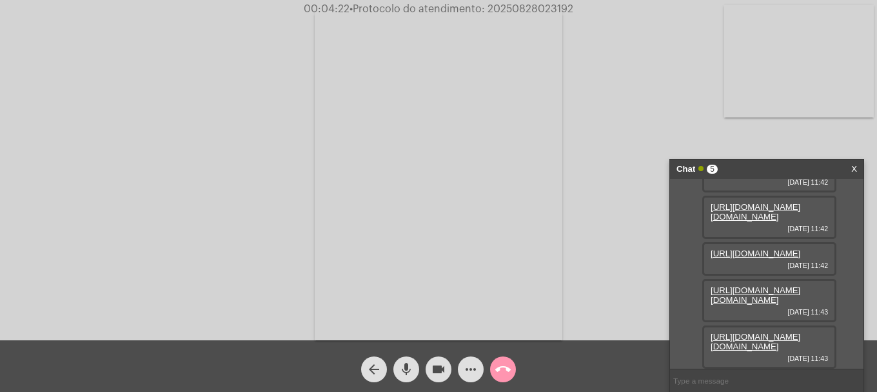
click at [746, 249] on link "[URL][DOMAIN_NAME]" at bounding box center [756, 253] width 90 height 10
click at [753, 285] on link "[URL][DOMAIN_NAME][DOMAIN_NAME]" at bounding box center [756, 294] width 90 height 19
click at [721, 385] on input "text" at bounding box center [767, 380] width 194 height 23
type input "OI"
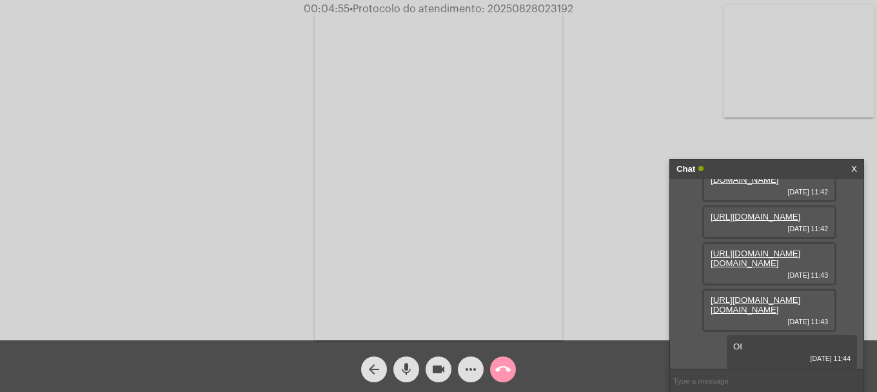
scroll to position [179, 0]
click at [762, 384] on input "text" at bounding box center [767, 380] width 194 height 23
type input "OI"
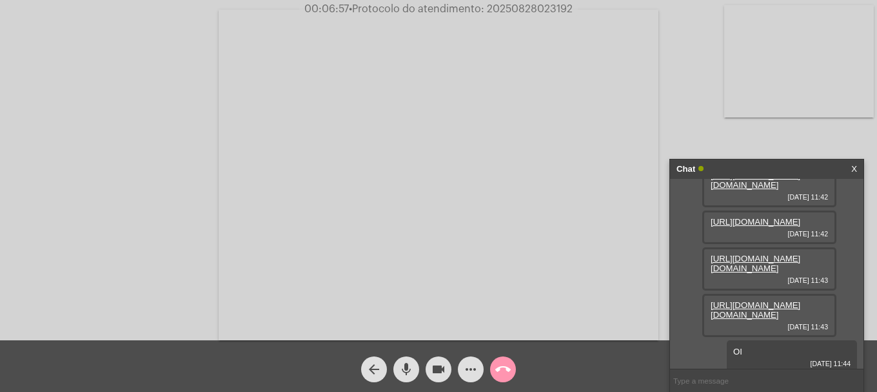
scroll to position [65, 0]
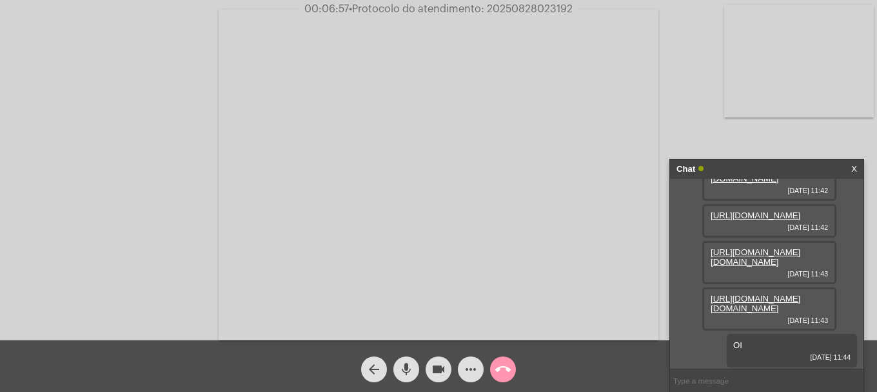
click at [750, 220] on link "[URL][DOMAIN_NAME]" at bounding box center [756, 215] width 90 height 10
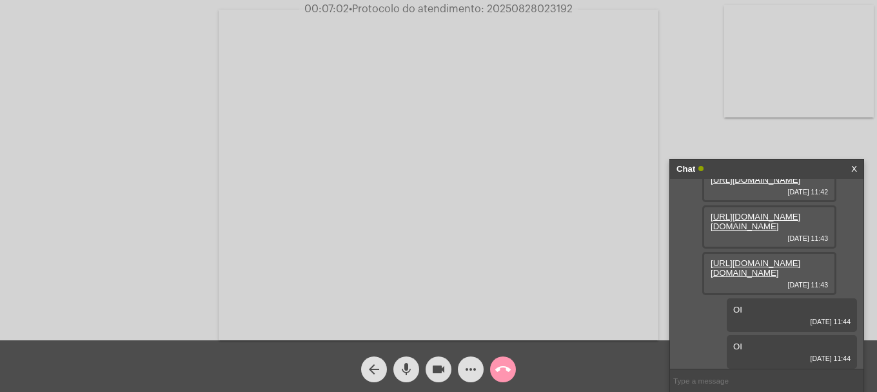
scroll to position [194, 0]
click at [765, 224] on link "[URL][DOMAIN_NAME][DOMAIN_NAME]" at bounding box center [756, 221] width 90 height 19
click at [521, 190] on video at bounding box center [439, 175] width 440 height 330
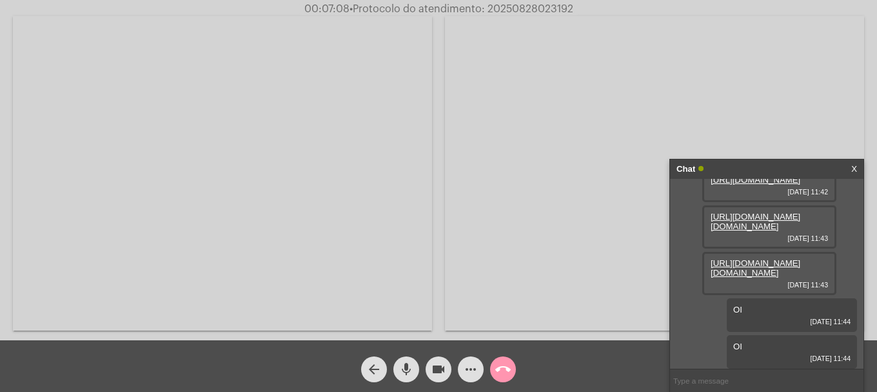
scroll to position [216, 0]
click at [743, 258] on link "[URL][DOMAIN_NAME][DOMAIN_NAME]" at bounding box center [756, 267] width 90 height 19
click at [390, 363] on div "mic" at bounding box center [406, 366] width 32 height 32
click at [439, 369] on mat-icon "videocam" at bounding box center [438, 368] width 15 height 15
click at [417, 370] on button "mic_off" at bounding box center [407, 369] width 26 height 26
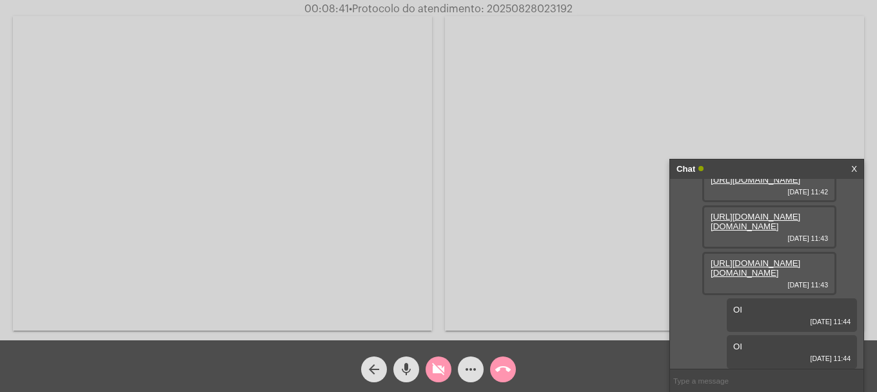
click at [439, 372] on mat-icon "videocam_off" at bounding box center [438, 368] width 15 height 15
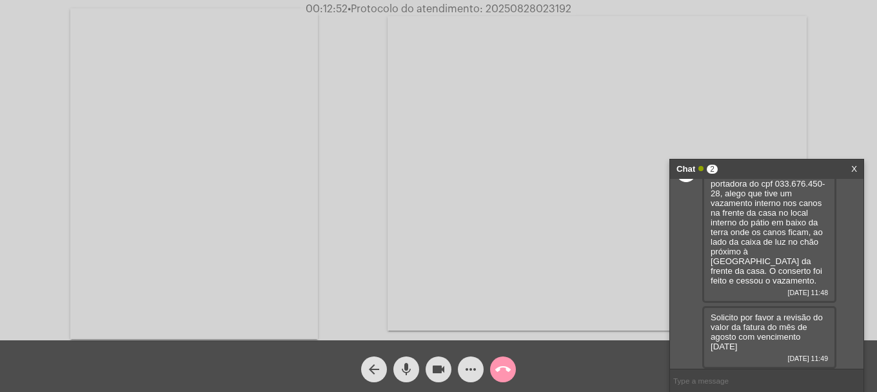
scroll to position [415, 0]
click at [445, 379] on span "videocam" at bounding box center [438, 369] width 15 height 26
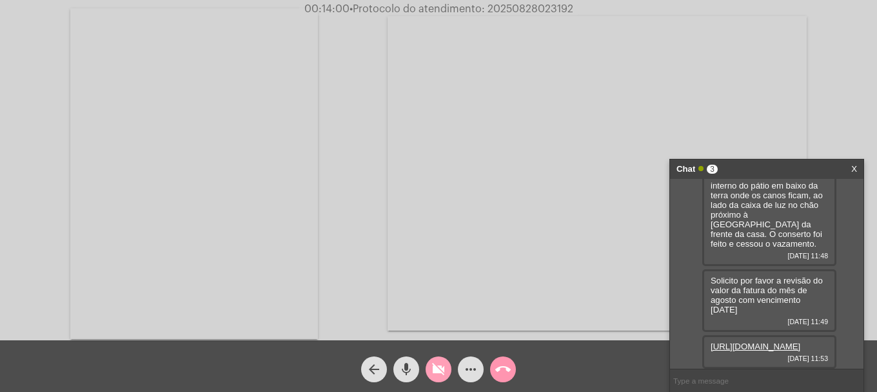
click at [445, 379] on span "videocam_off" at bounding box center [438, 369] width 15 height 26
click at [445, 368] on mat-icon "videocam" at bounding box center [438, 368] width 15 height 15
click at [754, 341] on link "[URL][DOMAIN_NAME]" at bounding box center [756, 346] width 90 height 10
click at [436, 372] on mat-icon "videocam_off" at bounding box center [438, 368] width 15 height 15
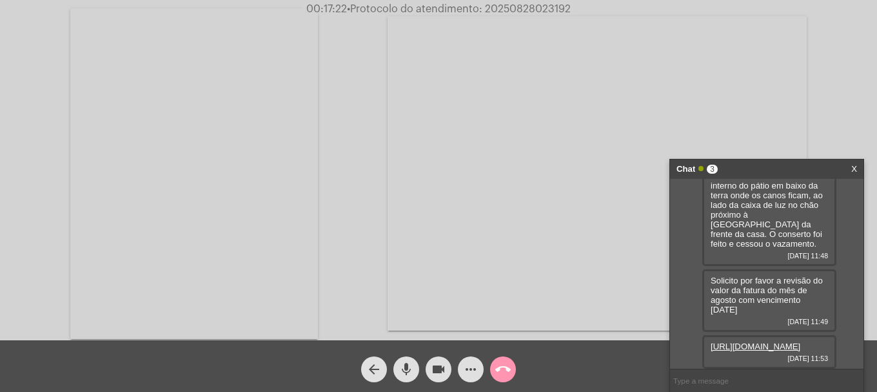
click at [508, 4] on span "• Protocolo do atendimento: 20250828023192" at bounding box center [459, 9] width 224 height 10
copy span "20250828023192"
click at [710, 386] on input "text" at bounding box center [767, 380] width 194 height 23
paste input "20250828023192"
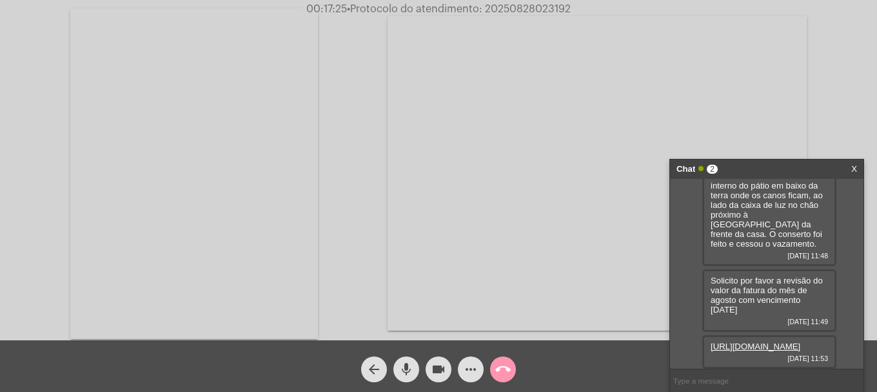
type input "20250828023192"
click at [747, 378] on input "text" at bounding box center [767, 380] width 194 height 23
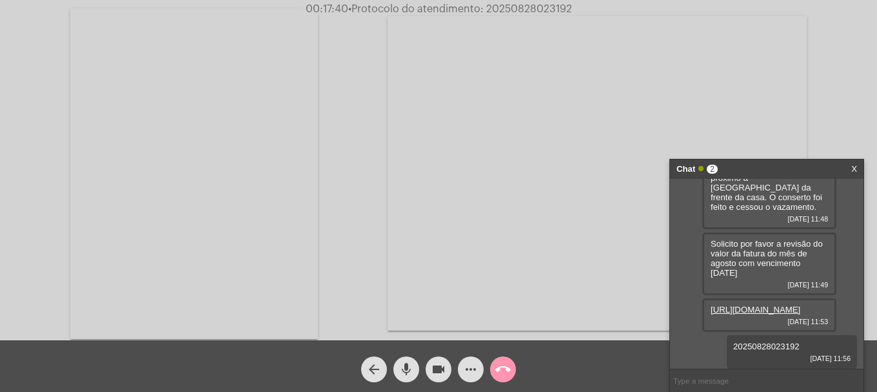
click at [501, 373] on mat-icon "call_end" at bounding box center [502, 368] width 15 height 15
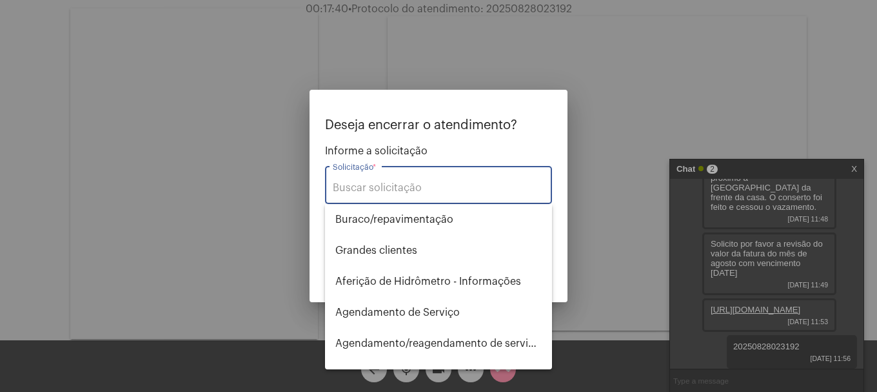
click at [451, 181] on div "Solicitação *" at bounding box center [439, 183] width 212 height 41
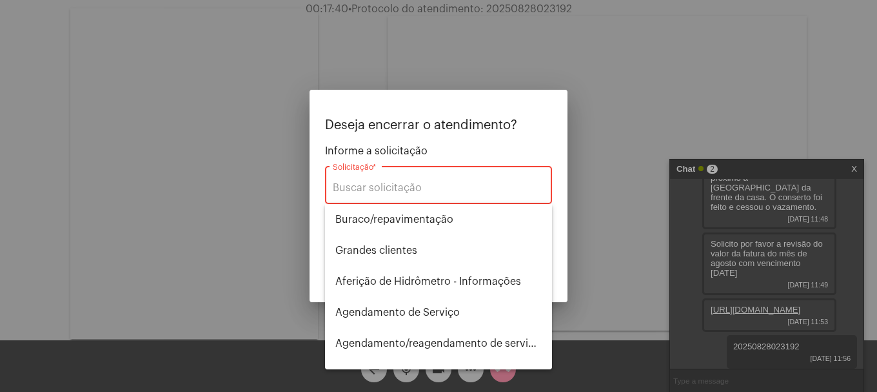
click at [453, 185] on input "Solicitação *" at bounding box center [439, 188] width 212 height 12
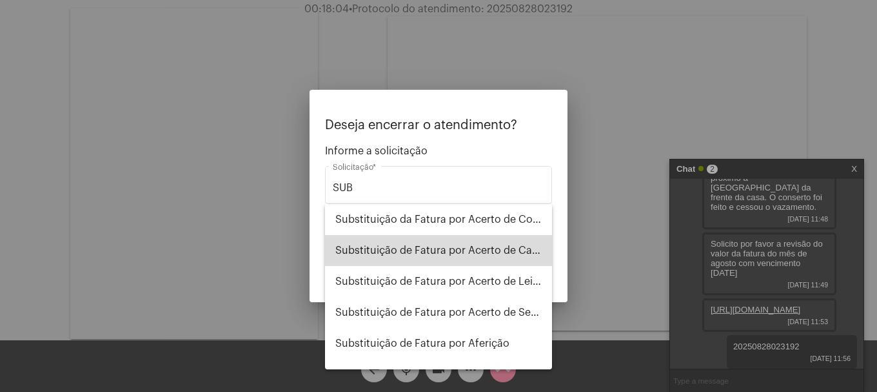
click at [470, 246] on span "Substituição de Fatura por Acerto de Cadastro" at bounding box center [438, 250] width 206 height 31
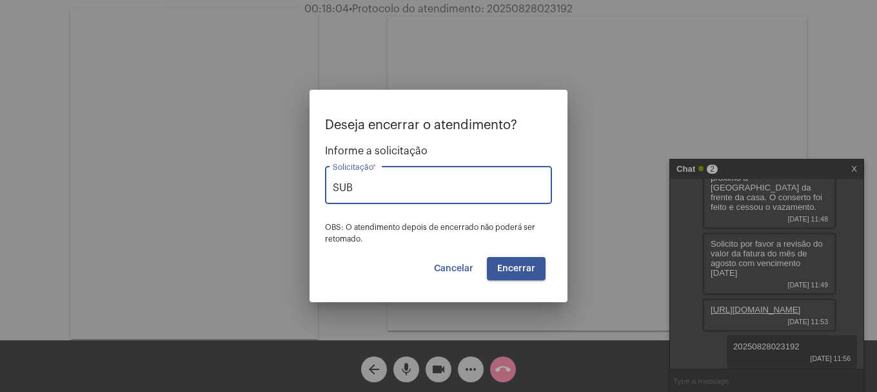
scroll to position [518, 0]
click at [489, 190] on input "Substituição de Fatura por Acerto de Cadastro" at bounding box center [439, 188] width 212 height 12
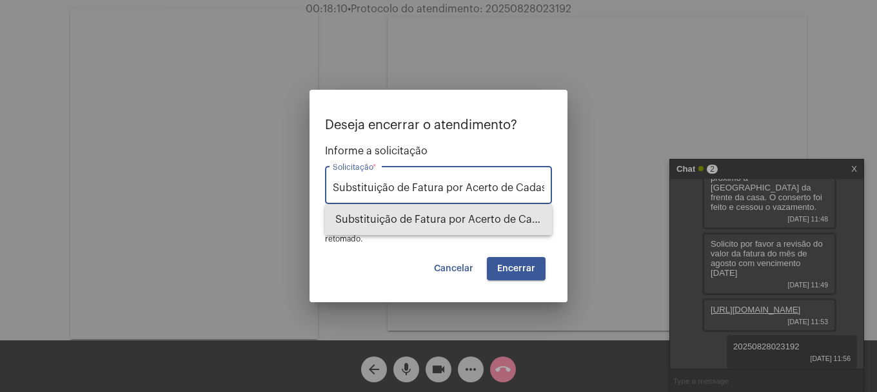
drag, startPoint x: 542, startPoint y: 190, endPoint x: 439, endPoint y: 183, distance: 102.8
click at [441, 183] on input "Substituição de Fatura por Acerto de Cadastro" at bounding box center [439, 188] width 212 height 12
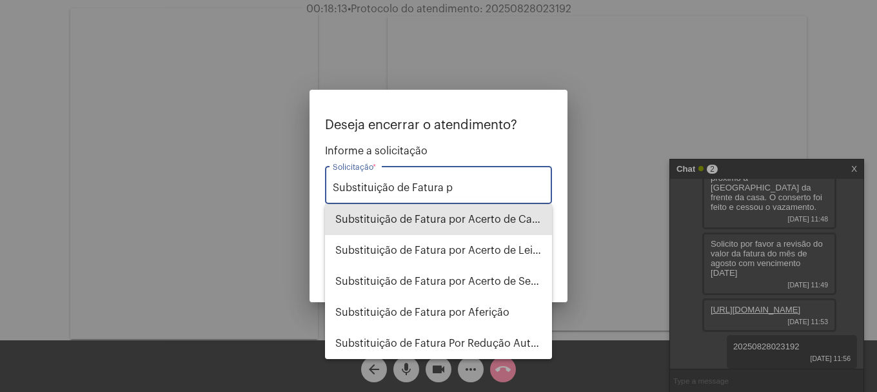
click at [465, 186] on input "Substituição de Fatura p" at bounding box center [439, 188] width 212 height 12
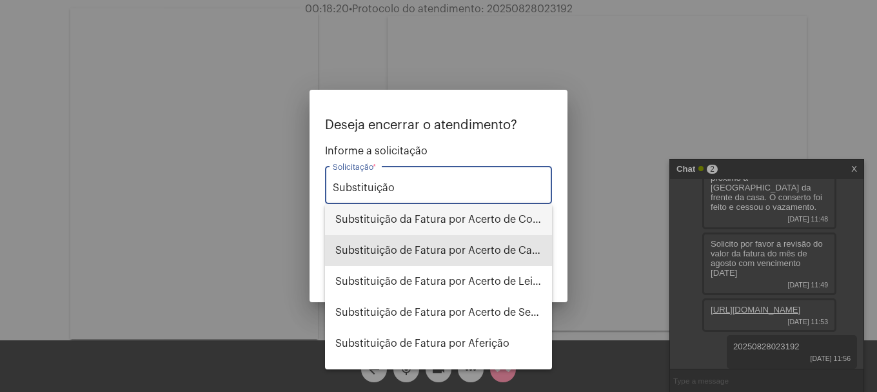
click at [474, 214] on span "Substituição da Fatura por Acerto de Consumo" at bounding box center [438, 219] width 206 height 31
type input "Substituição da Fatura por Acerto de Consumo"
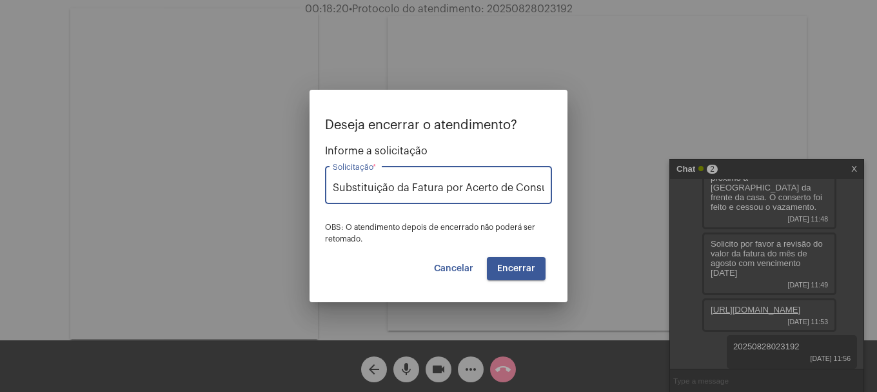
scroll to position [0, 15]
click at [515, 264] on span "Encerrar" at bounding box center [516, 268] width 38 height 9
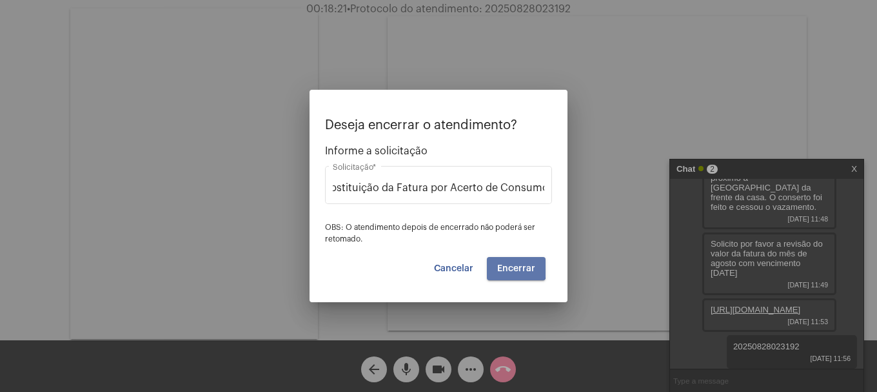
scroll to position [0, 0]
click at [515, 264] on span "Encerrar" at bounding box center [516, 268] width 38 height 9
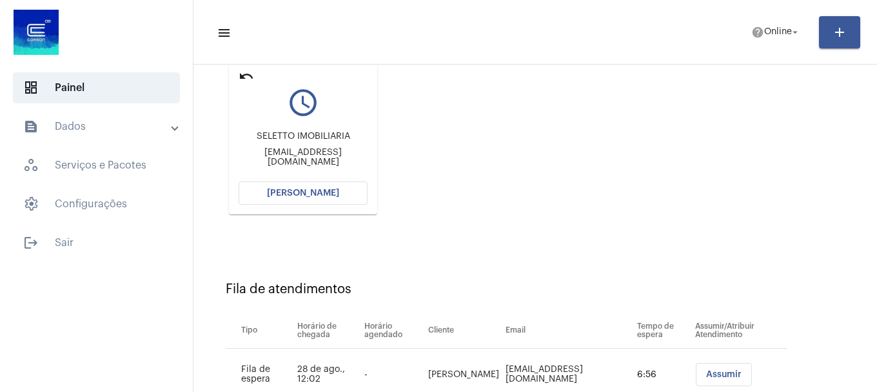
scroll to position [76, 0]
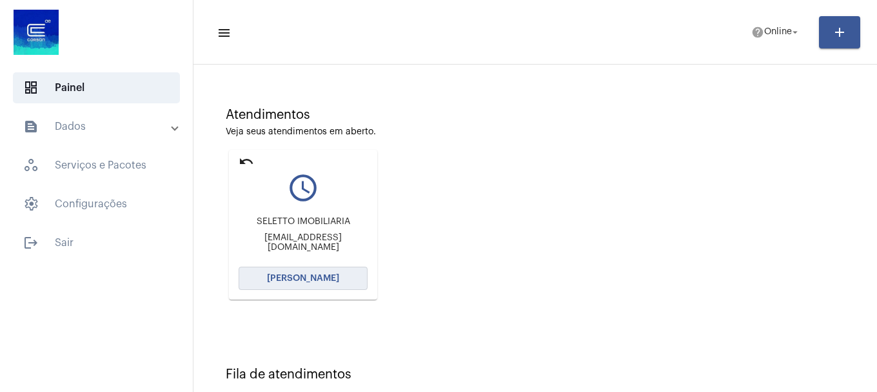
click at [357, 273] on button "[PERSON_NAME]" at bounding box center [303, 277] width 129 height 23
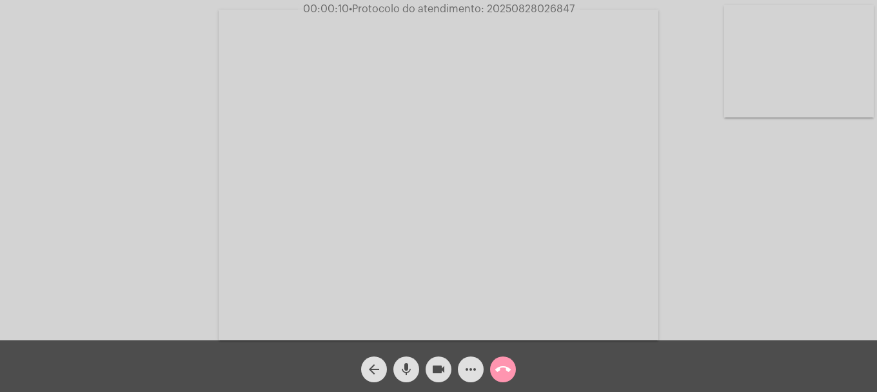
click at [833, 99] on video at bounding box center [800, 61] width 150 height 112
click at [189, 154] on video at bounding box center [171, 173] width 150 height 112
click at [472, 366] on mat-icon "more_horiz" at bounding box center [470, 368] width 15 height 15
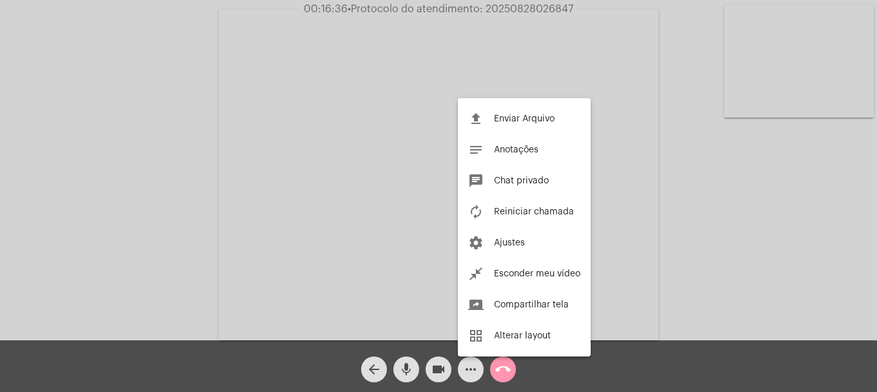
click at [70, 170] on div at bounding box center [438, 196] width 877 height 392
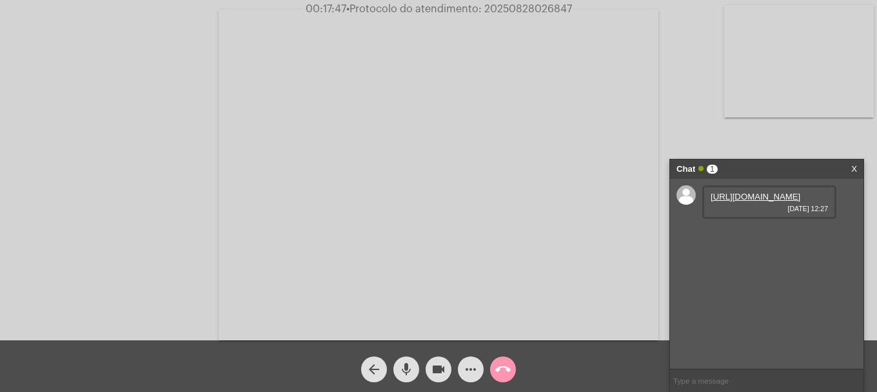
click at [774, 201] on link "[URL][DOMAIN_NAME]" at bounding box center [756, 197] width 90 height 10
click at [442, 374] on mat-icon "videocam" at bounding box center [438, 368] width 15 height 15
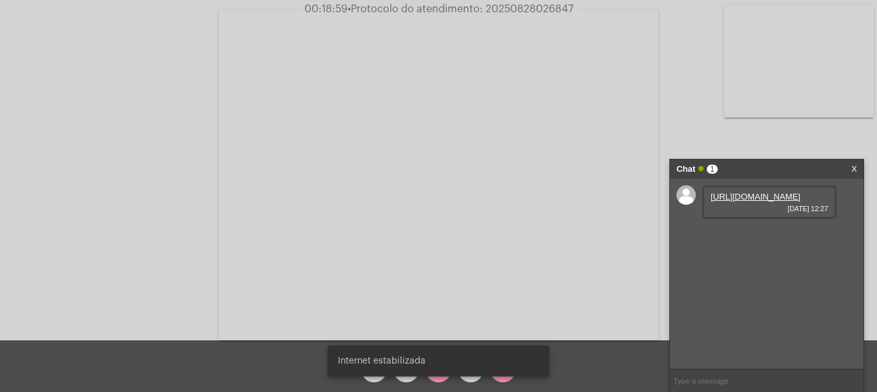
click at [437, 378] on div "Internet estabilizada" at bounding box center [438, 361] width 253 height 62
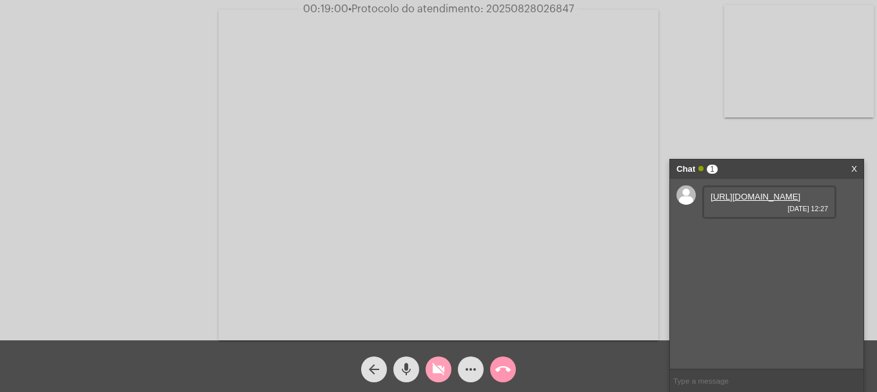
click at [441, 366] on mat-icon "videocam_off" at bounding box center [438, 368] width 15 height 15
click at [750, 367] on div "[URL][DOMAIN_NAME] [DATE] 12:27" at bounding box center [767, 274] width 194 height 190
click at [746, 374] on input "text" at bounding box center [767, 380] width 194 height 23
paste input "A25DM0109294"
type input "A25DM0109294"
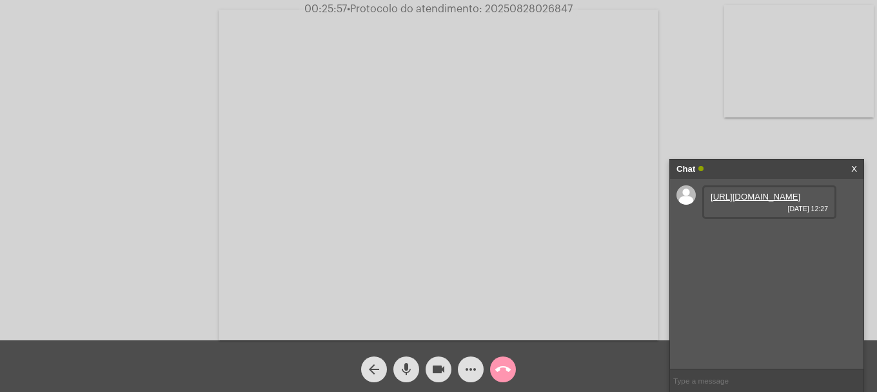
type input "]"
drag, startPoint x: 805, startPoint y: 253, endPoint x: 734, endPoint y: 269, distance: 73.4
click at [735, 255] on div "A25DM0109294 [DATE] 12:35" at bounding box center [792, 239] width 130 height 34
click at [734, 255] on div "A25DM0109294 [DATE] 12:35" at bounding box center [792, 239] width 130 height 34
click at [554, 9] on span "• Protocolo do atendimento: 20250828026847" at bounding box center [461, 9] width 226 height 10
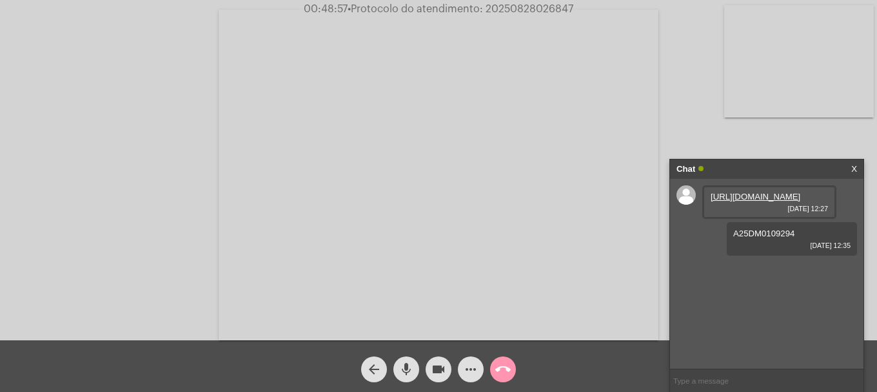
click at [554, 9] on span "• Protocolo do atendimento: 20250828026847" at bounding box center [461, 9] width 226 height 10
copy span "20250828026847"
click at [737, 388] on input "text" at bounding box center [767, 380] width 194 height 23
type input "oii"
type input "o"
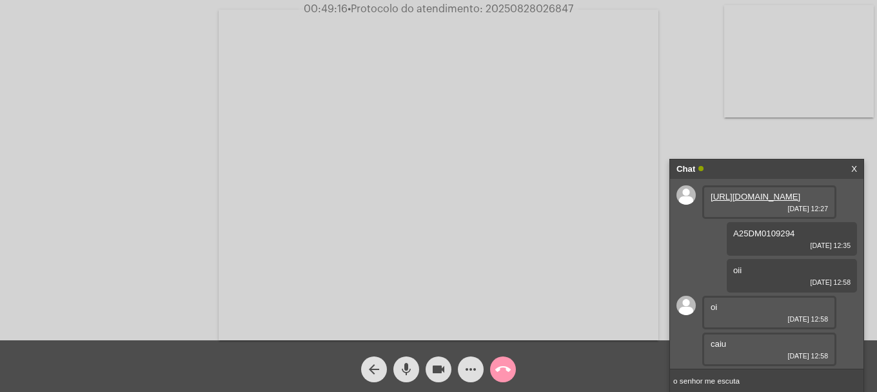
type input "o senhor me escuta"
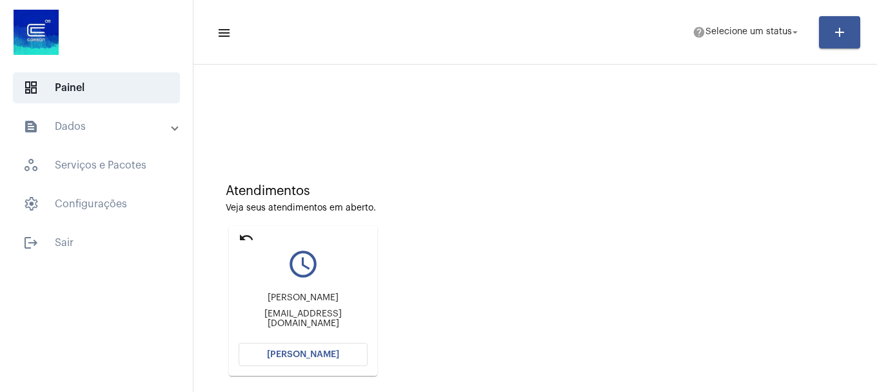
click at [240, 237] on mat-icon "undo" at bounding box center [246, 237] width 15 height 15
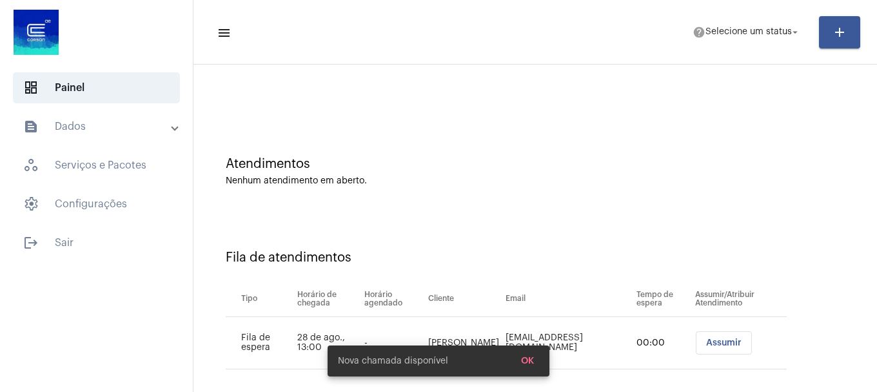
scroll to position [39, 0]
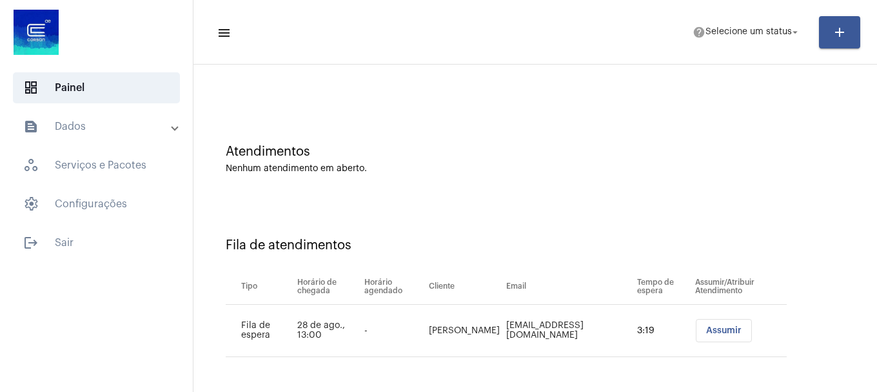
click at [314, 266] on div "Tipo Horário de chegada Horário agendado Cliente Email Tempo de espera Assumir/…" at bounding box center [506, 311] width 561 height 92
click at [376, 231] on div "Fila de atendimentos Tipo Horário de chegada Horário agendado Cliente Email Tem…" at bounding box center [535, 292] width 671 height 186
click at [661, 236] on div "Fila de atendimentos Tipo Horário de chegada Horário agendado Cliente Email Tem…" at bounding box center [535, 292] width 671 height 186
click at [785, 34] on span "Selecione um status" at bounding box center [749, 32] width 86 height 9
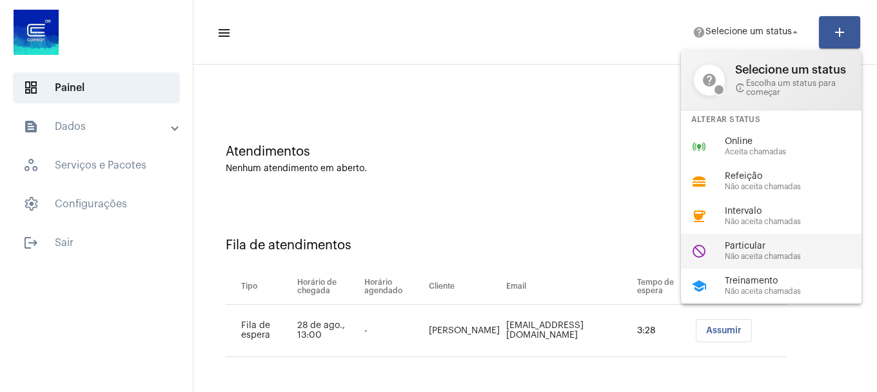
click at [766, 241] on span "Particular" at bounding box center [798, 246] width 147 height 10
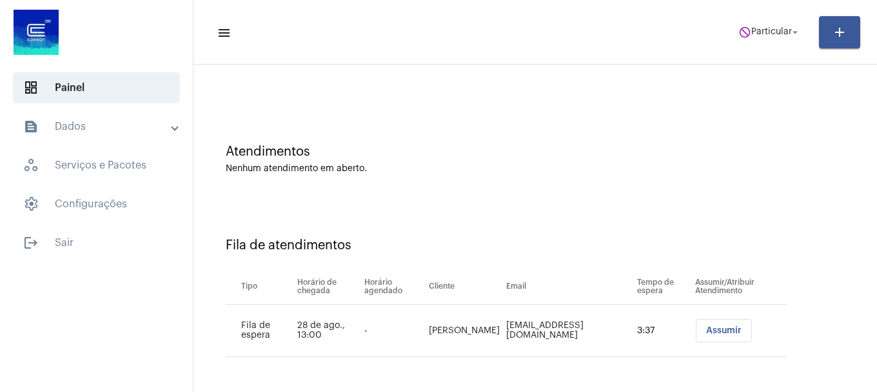
scroll to position [0, 0]
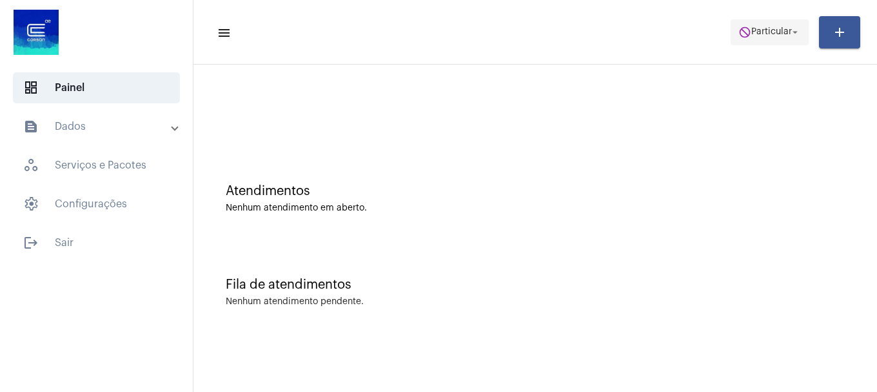
click at [760, 41] on span "do_not_disturb Particular arrow_drop_down" at bounding box center [770, 31] width 63 height 23
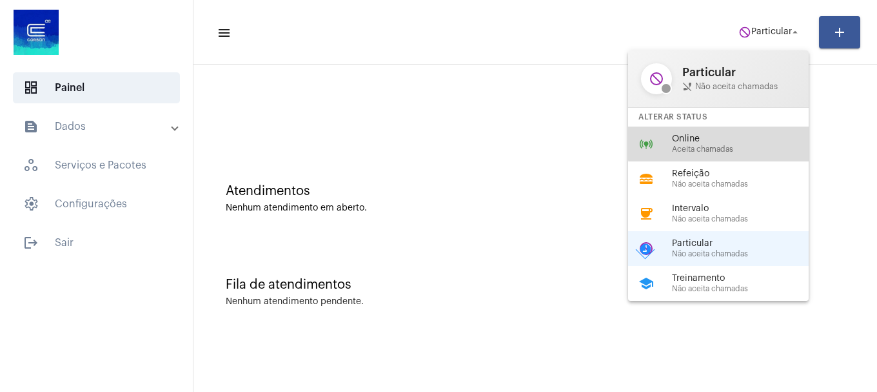
click at [745, 139] on span "Online" at bounding box center [745, 139] width 147 height 10
